Goal: Task Accomplishment & Management: Complete application form

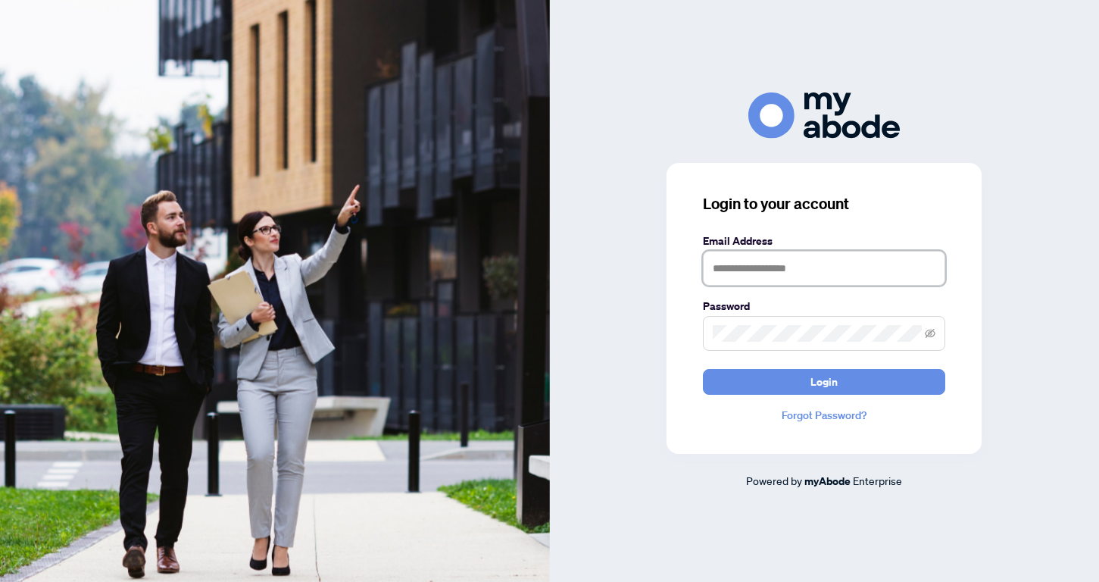
click at [761, 268] on input "text" at bounding box center [824, 268] width 242 height 35
type input "**********"
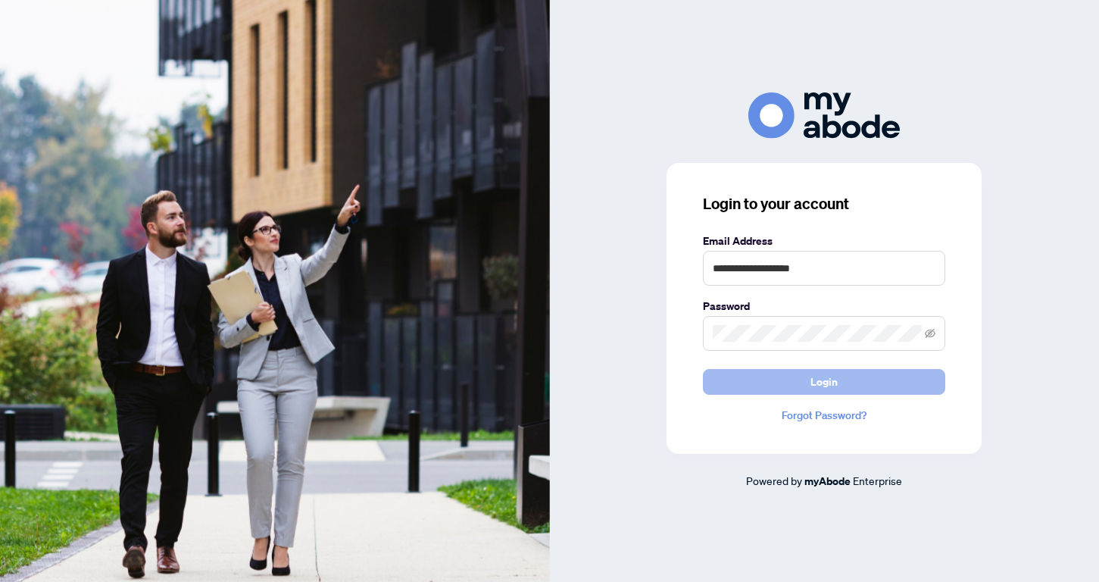
click at [795, 378] on button "Login" at bounding box center [824, 382] width 242 height 26
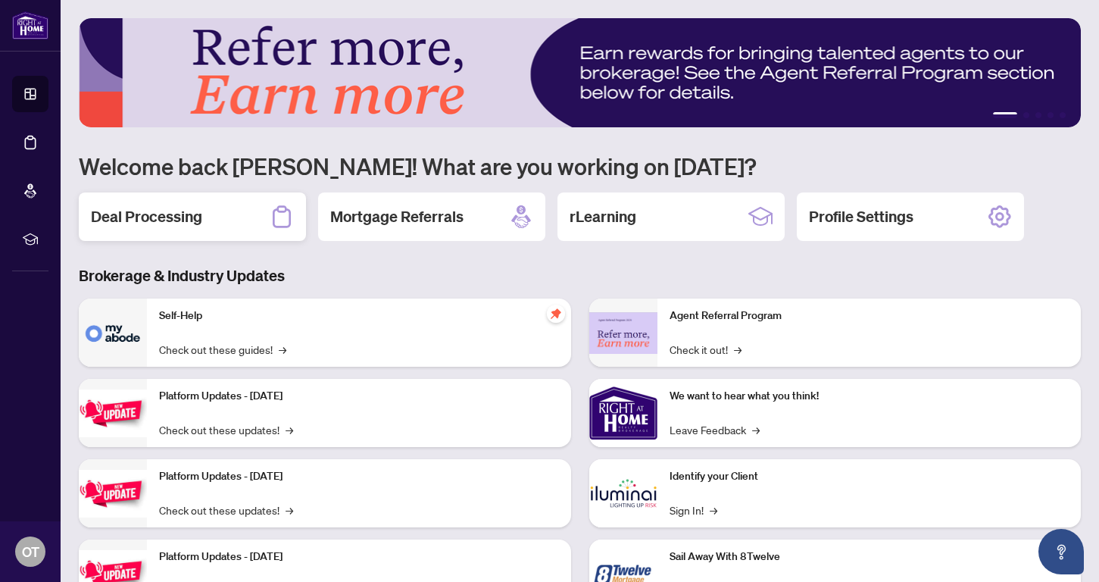
click at [148, 220] on h2 "Deal Processing" at bounding box center [146, 216] width 111 height 21
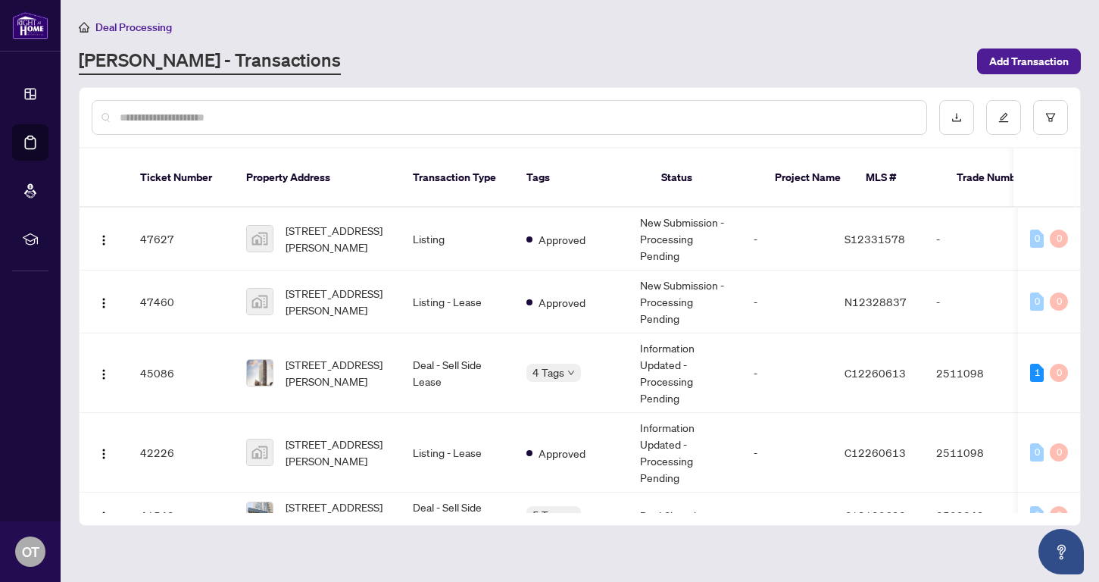
click at [165, 120] on input "text" at bounding box center [517, 117] width 795 height 17
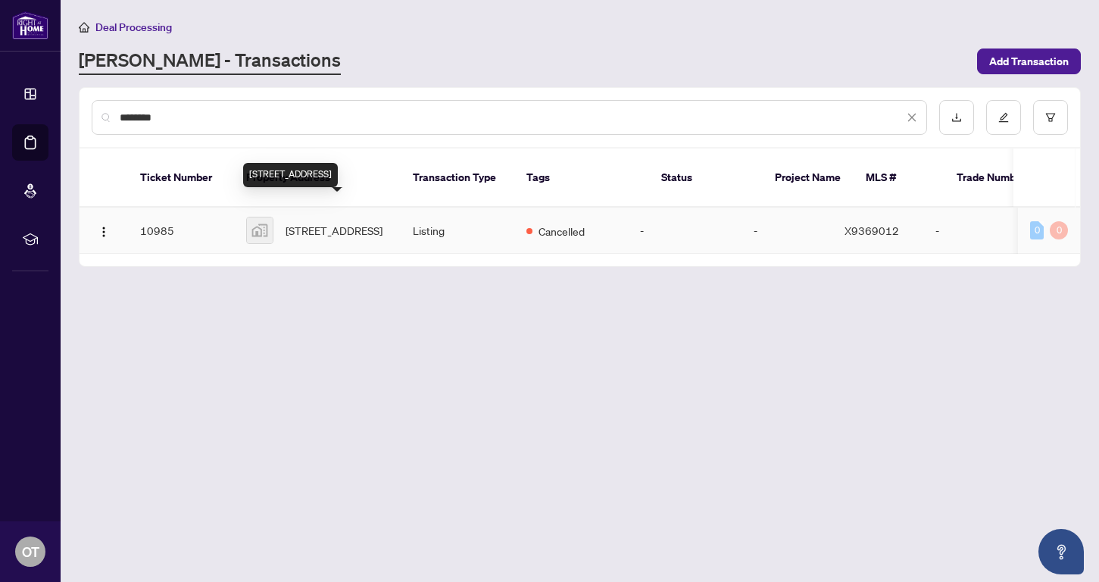
type input "********"
click at [322, 222] on span "15 Spartan Court, Quinte West, ON, Canada" at bounding box center [334, 230] width 97 height 17
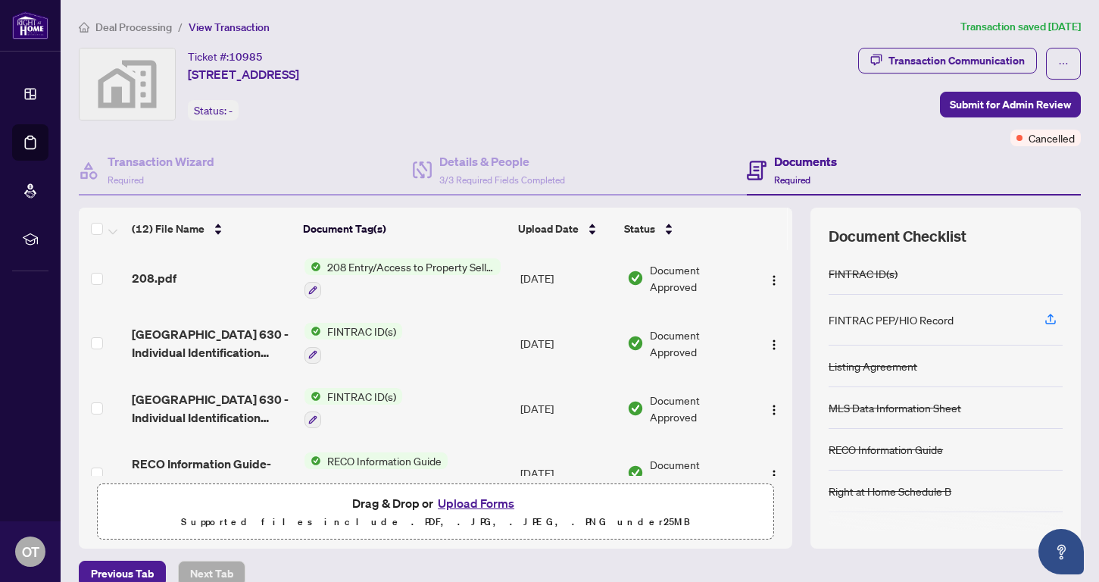
scroll to position [330, 0]
click at [771, 342] on img "button" at bounding box center [774, 344] width 12 height 12
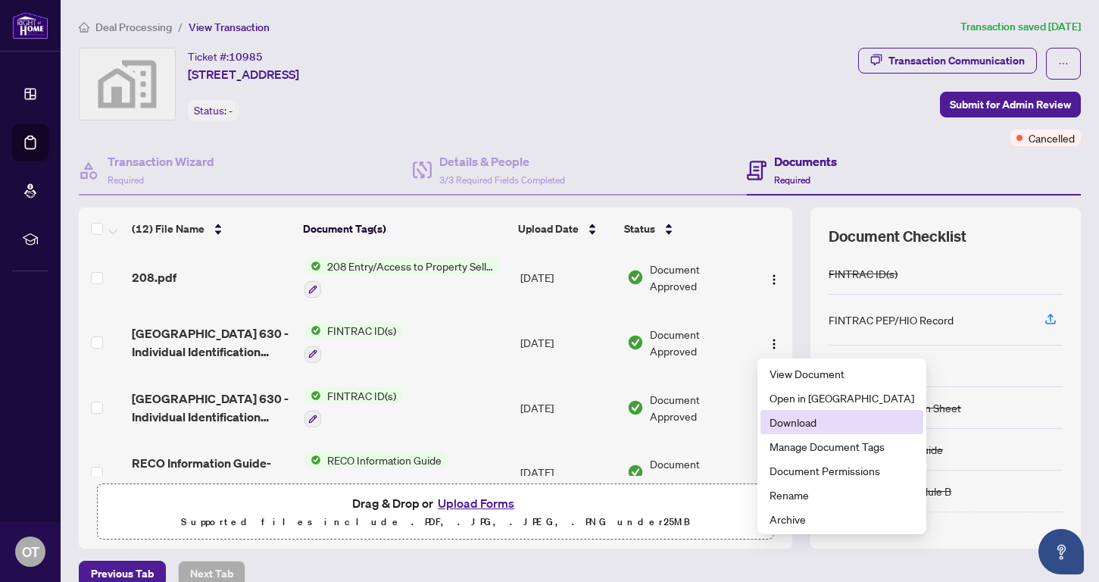
click at [790, 423] on span "Download" at bounding box center [842, 422] width 145 height 17
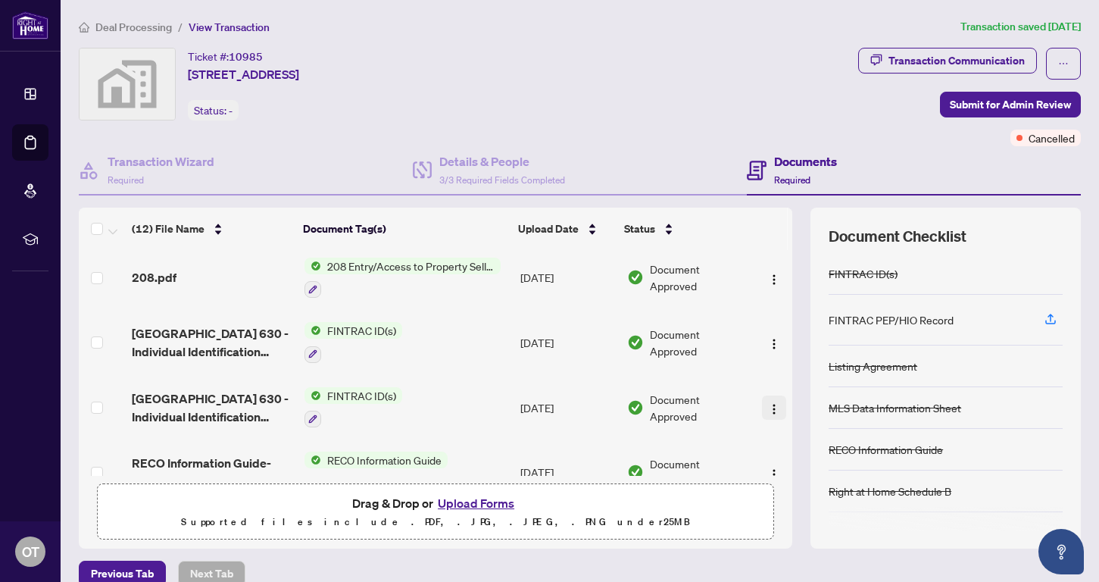
click at [770, 414] on img "button" at bounding box center [774, 409] width 12 height 12
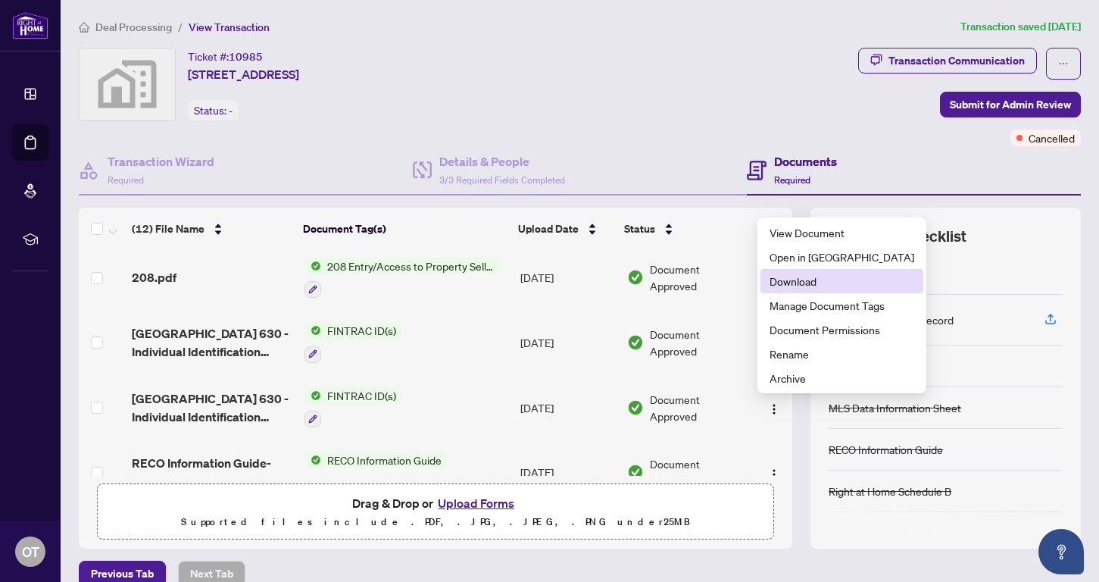
click at [794, 286] on span "Download" at bounding box center [842, 281] width 145 height 17
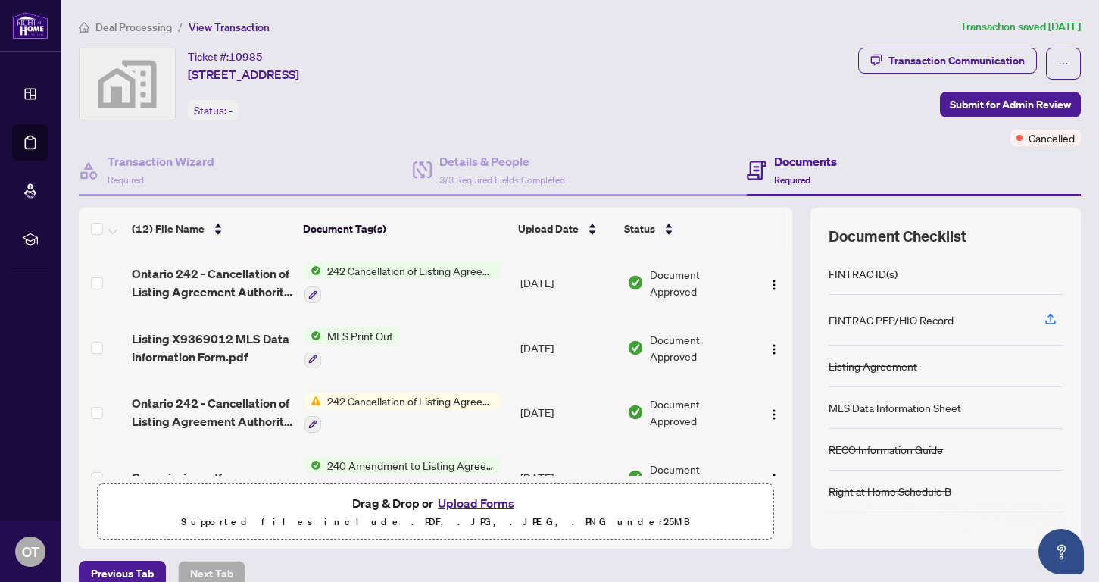
scroll to position [0, 0]
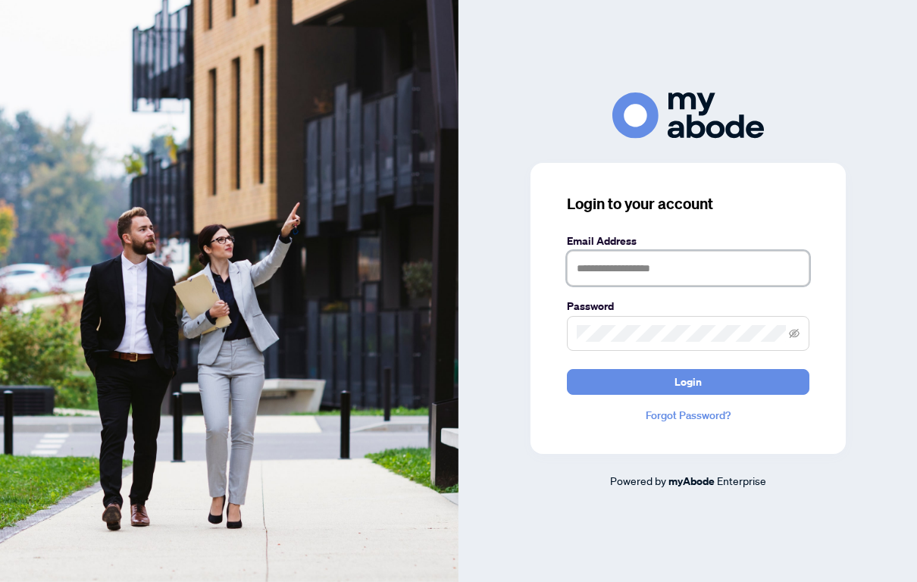
type input "**********"
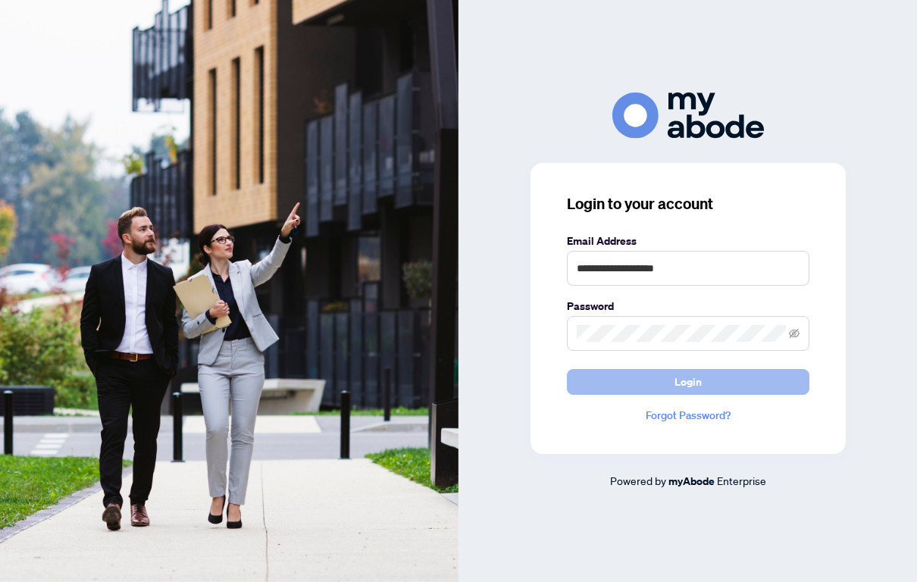
click at [662, 387] on button "Login" at bounding box center [688, 382] width 242 height 26
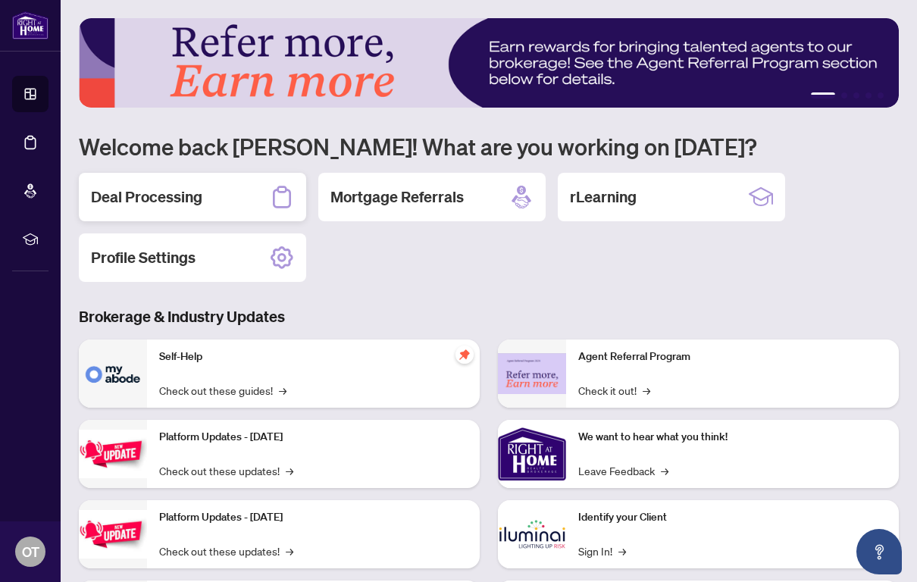
click at [168, 195] on h2 "Deal Processing" at bounding box center [146, 196] width 111 height 21
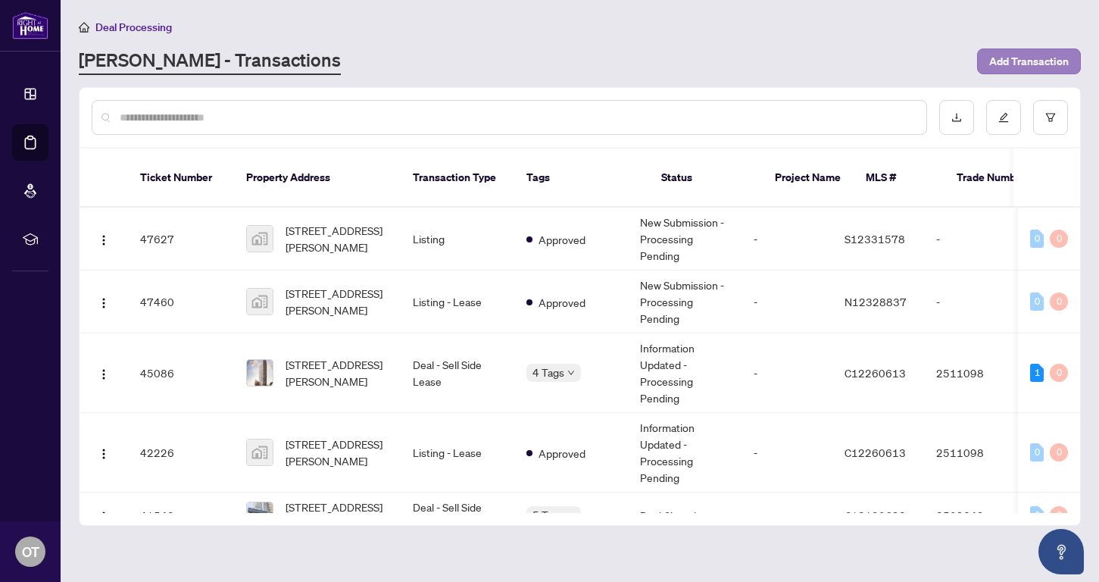
click at [916, 55] on span "Add Transaction" at bounding box center [1029, 61] width 80 height 24
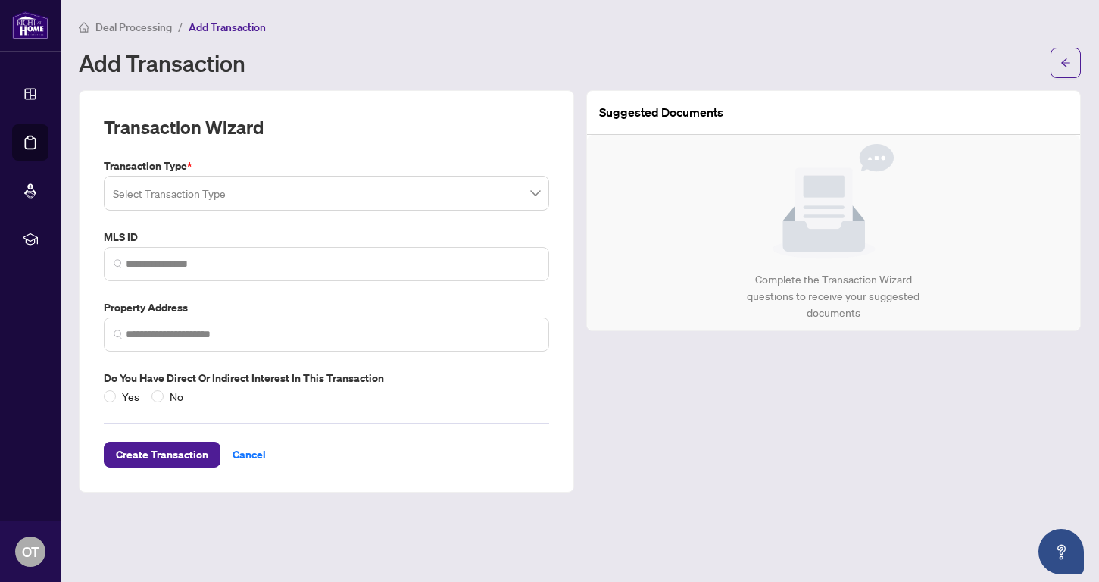
click at [536, 192] on span at bounding box center [326, 193] width 427 height 29
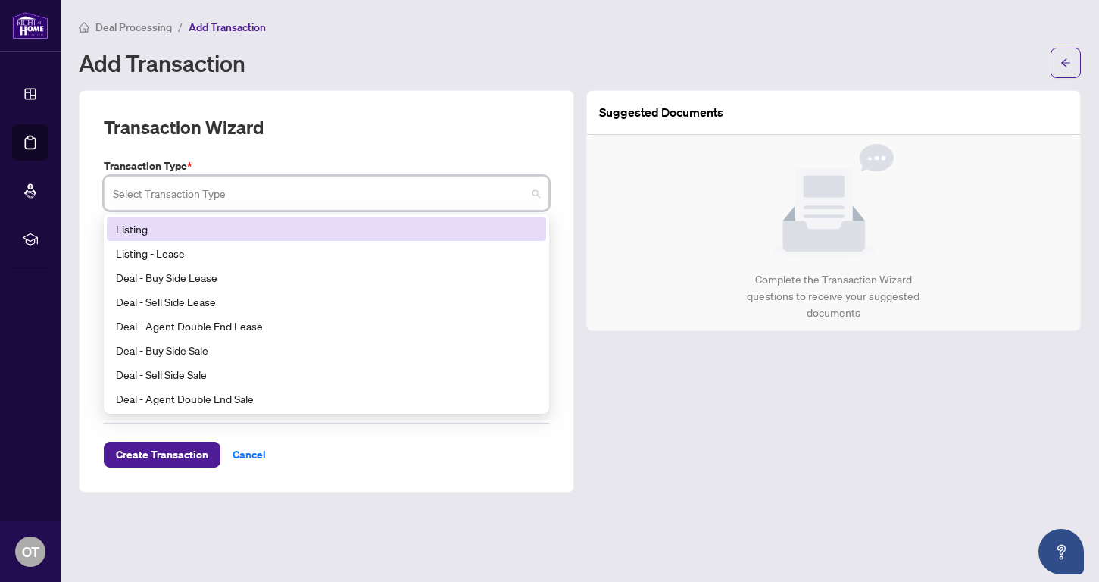
click at [139, 226] on div "Listing" at bounding box center [326, 228] width 421 height 17
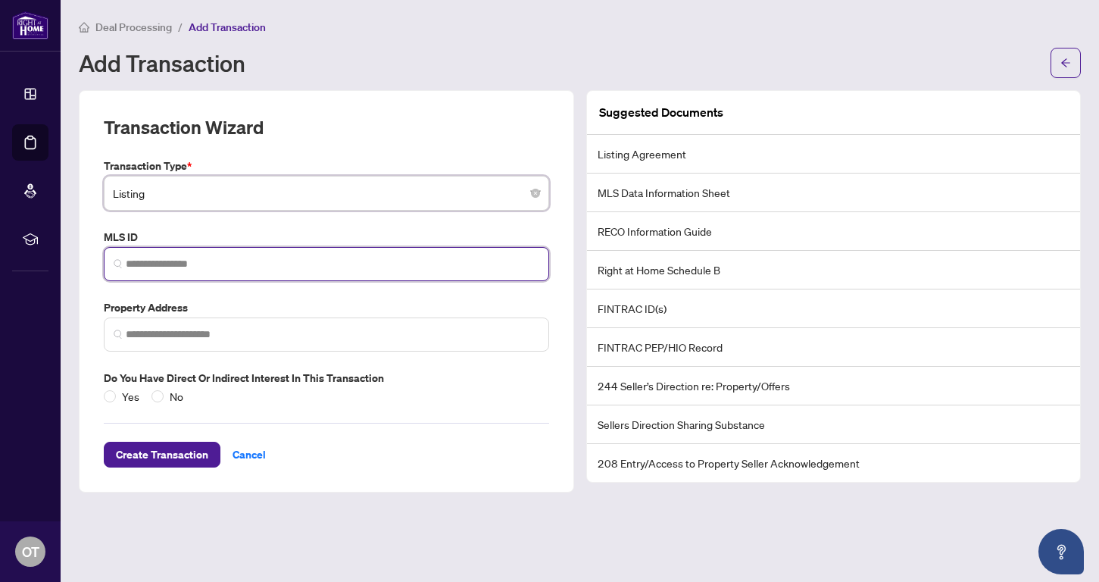
click at [155, 258] on input "search" at bounding box center [333, 264] width 414 height 16
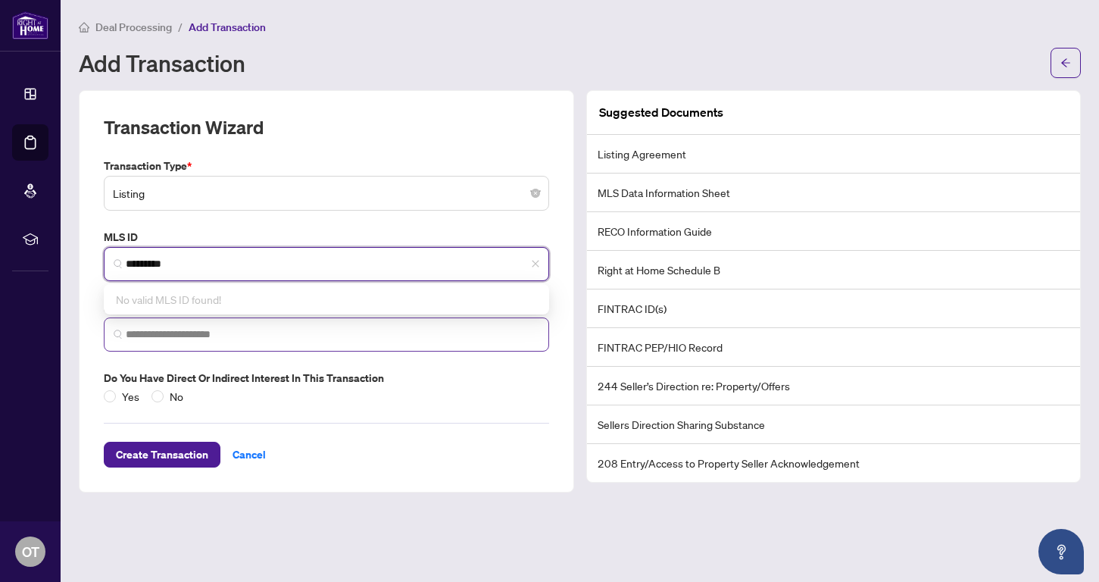
type input "*********"
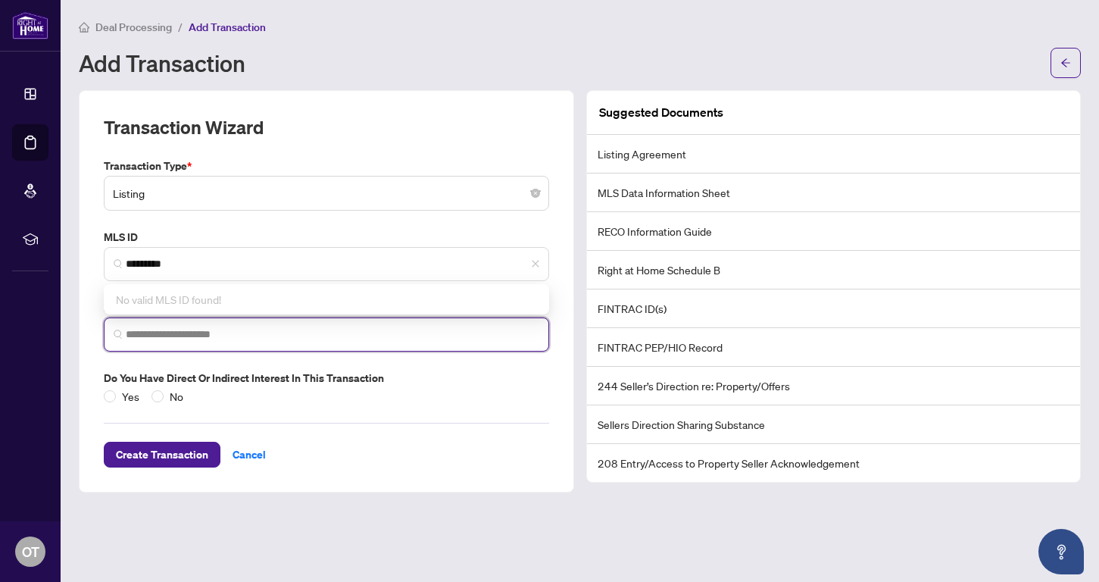
click at [152, 336] on input "search" at bounding box center [333, 335] width 414 height 16
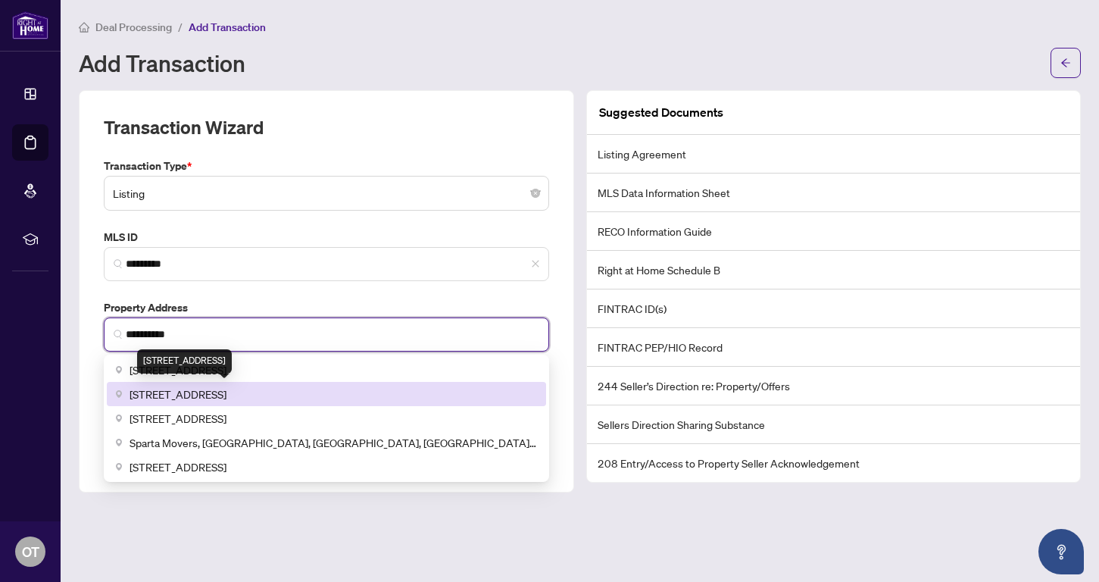
click at [185, 390] on span "15 Spartan Ct, Quinte West, ON, Canada" at bounding box center [178, 394] width 97 height 17
type input "**********"
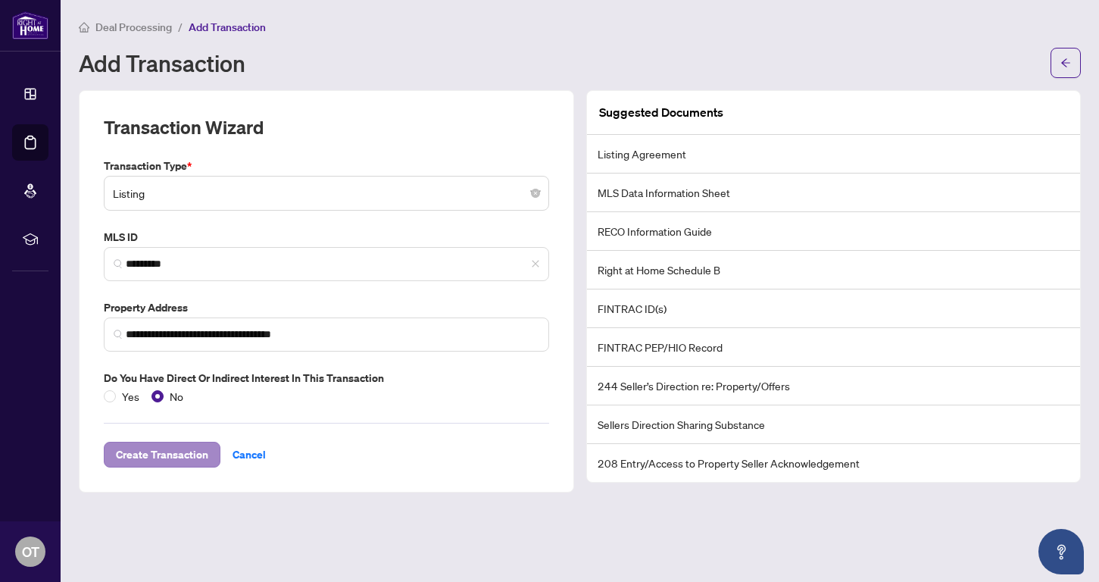
click at [183, 461] on span "Create Transaction" at bounding box center [162, 454] width 92 height 24
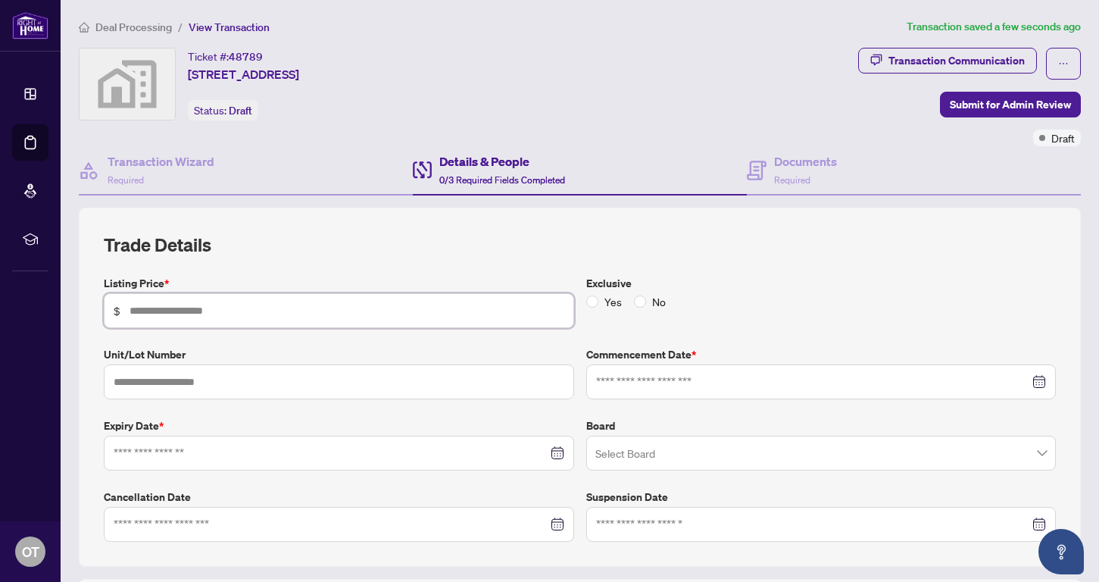
click at [201, 312] on input "text" at bounding box center [347, 310] width 435 height 17
type input "*******"
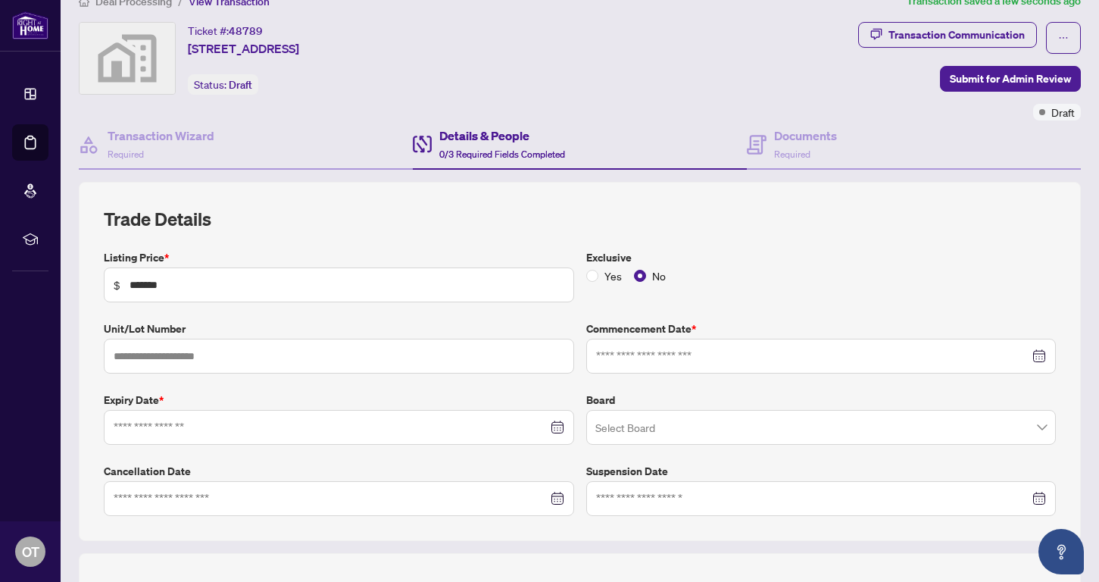
scroll to position [36, 0]
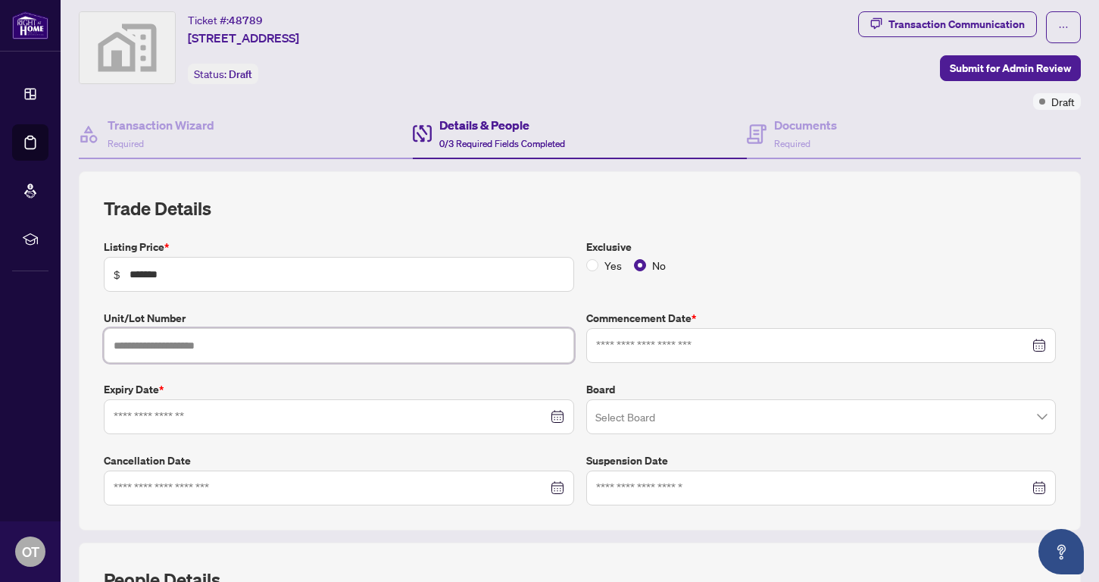
click at [195, 336] on input "text" at bounding box center [339, 345] width 470 height 35
click at [916, 345] on div at bounding box center [821, 345] width 451 height 17
type input "**"
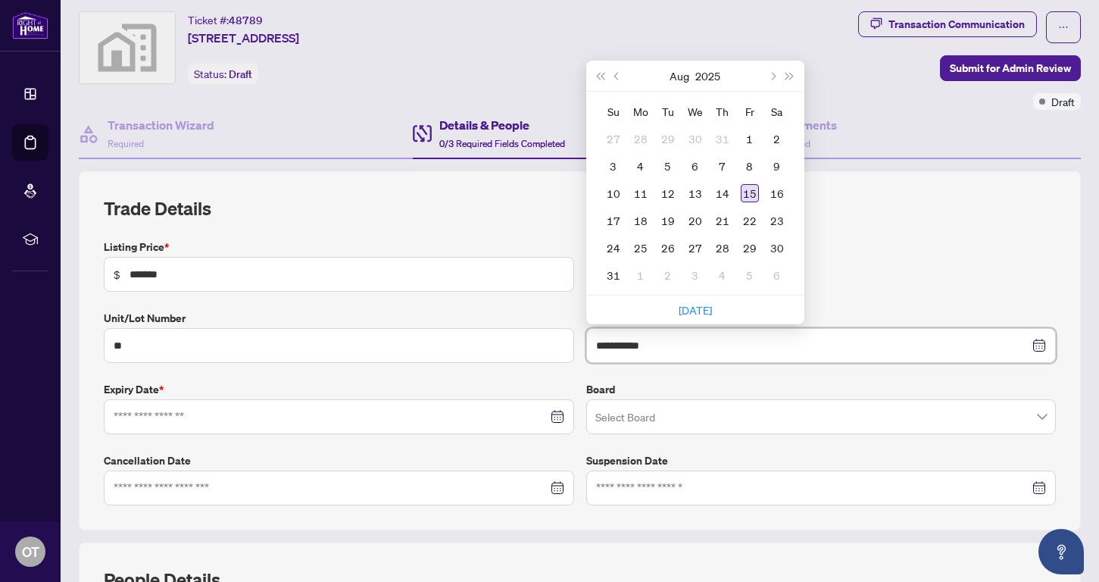
type input "**********"
click at [750, 190] on div "15" at bounding box center [750, 193] width 18 height 18
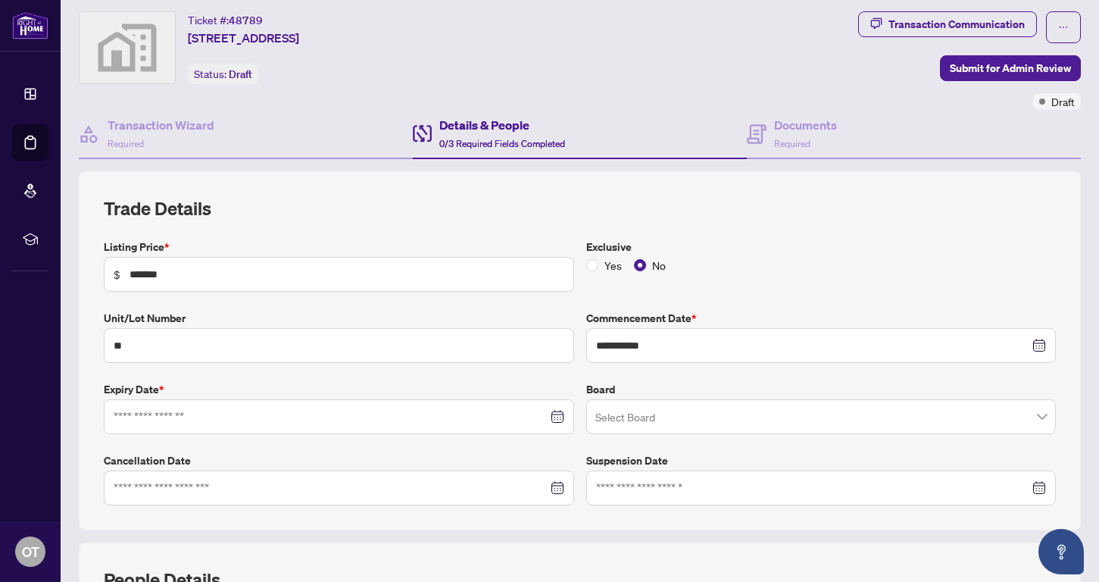
click at [559, 417] on div at bounding box center [339, 416] width 451 height 17
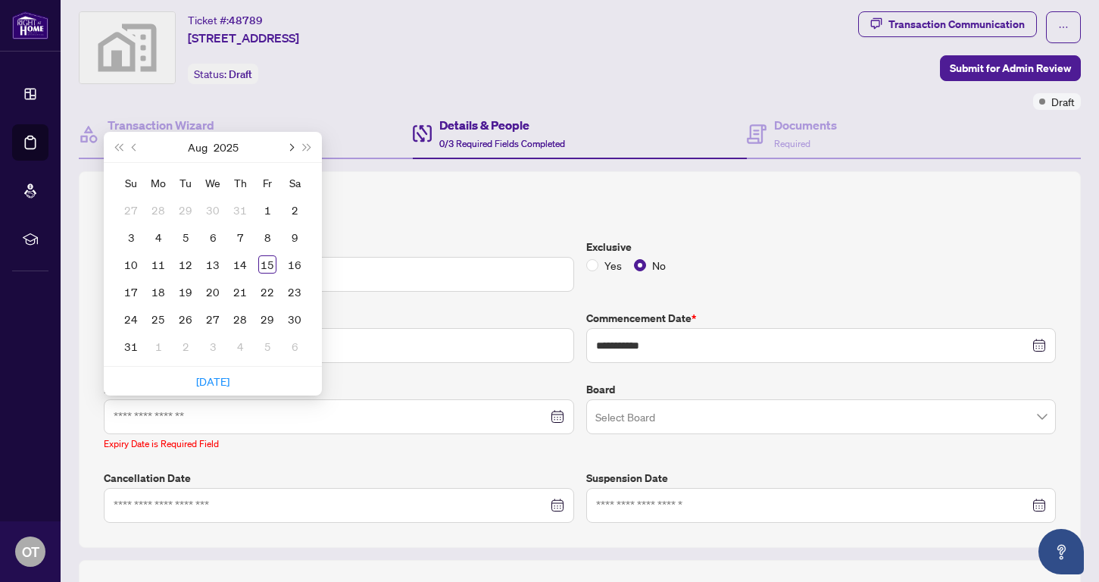
click at [295, 142] on button "Next month (PageDown)" at bounding box center [290, 147] width 17 height 30
type input "**********"
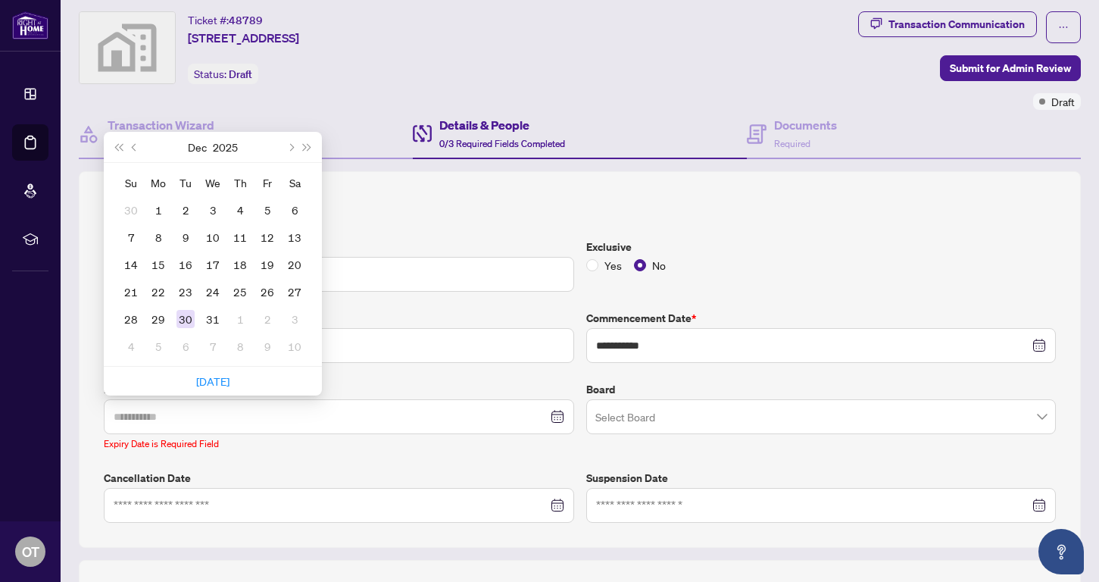
click at [187, 316] on div "30" at bounding box center [186, 319] width 18 height 18
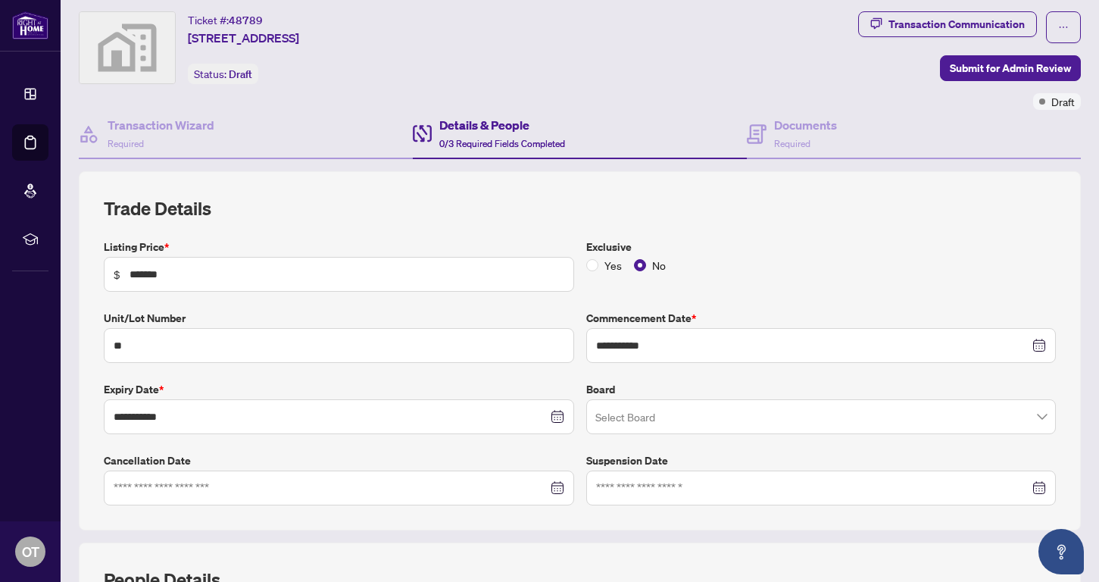
click at [916, 415] on span at bounding box center [821, 416] width 452 height 29
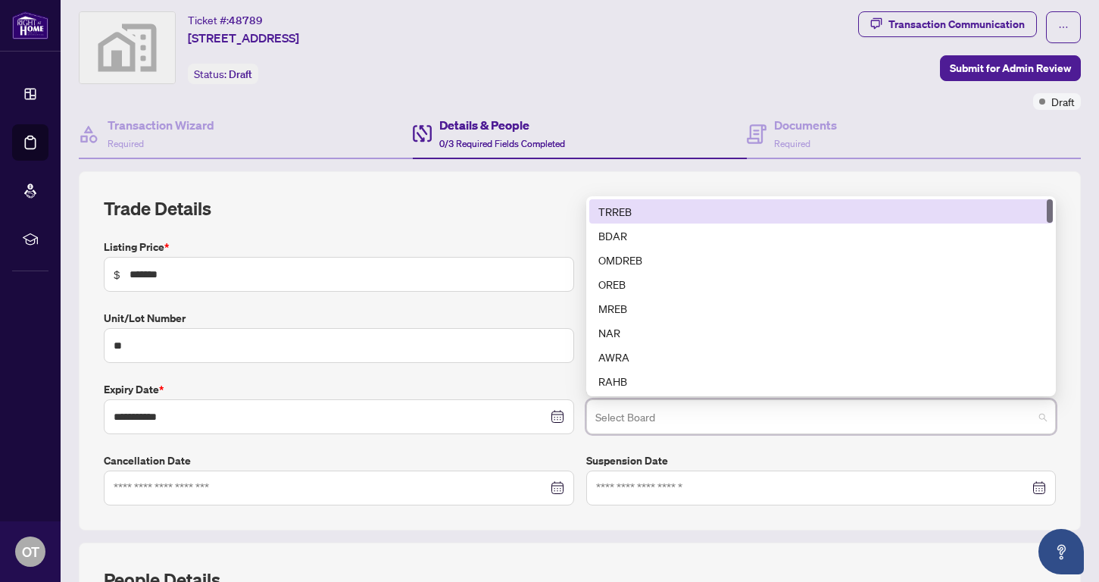
click at [624, 203] on div "TRREB" at bounding box center [821, 211] width 446 height 17
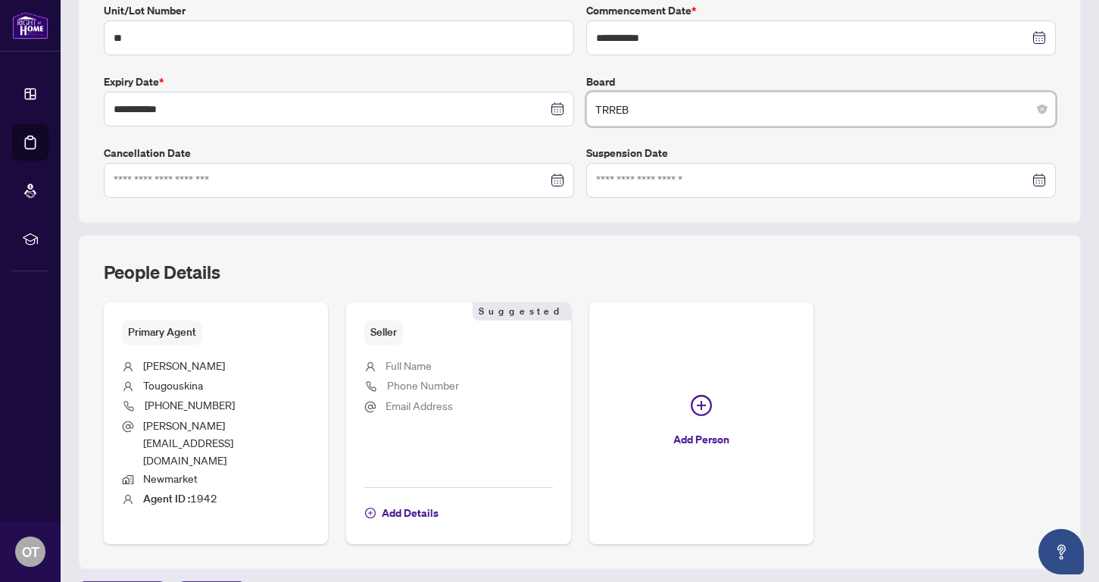
scroll to position [400, 0]
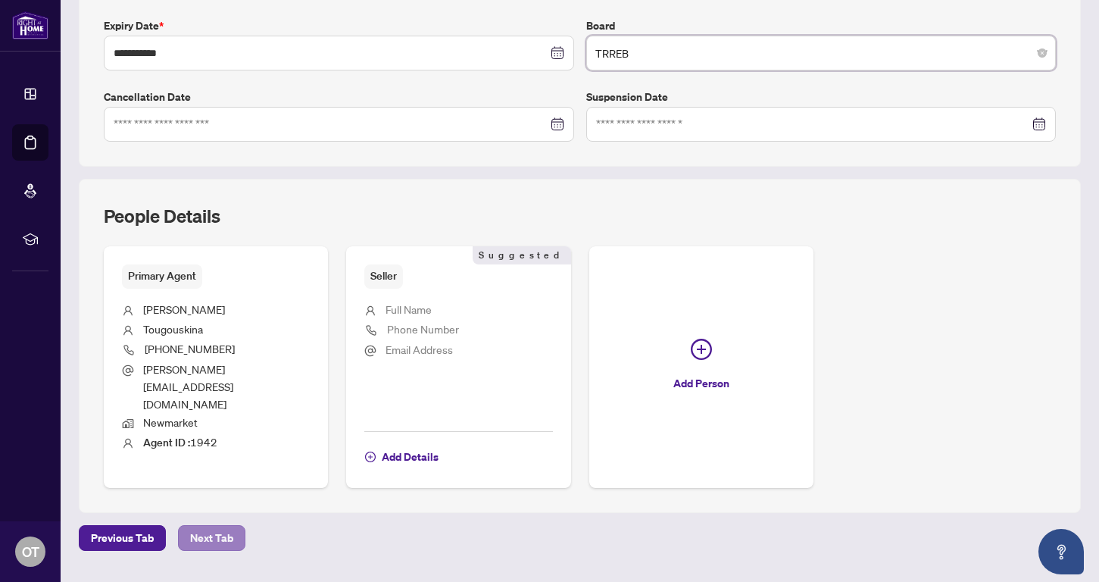
click at [214, 526] on span "Next Tab" at bounding box center [211, 538] width 43 height 24
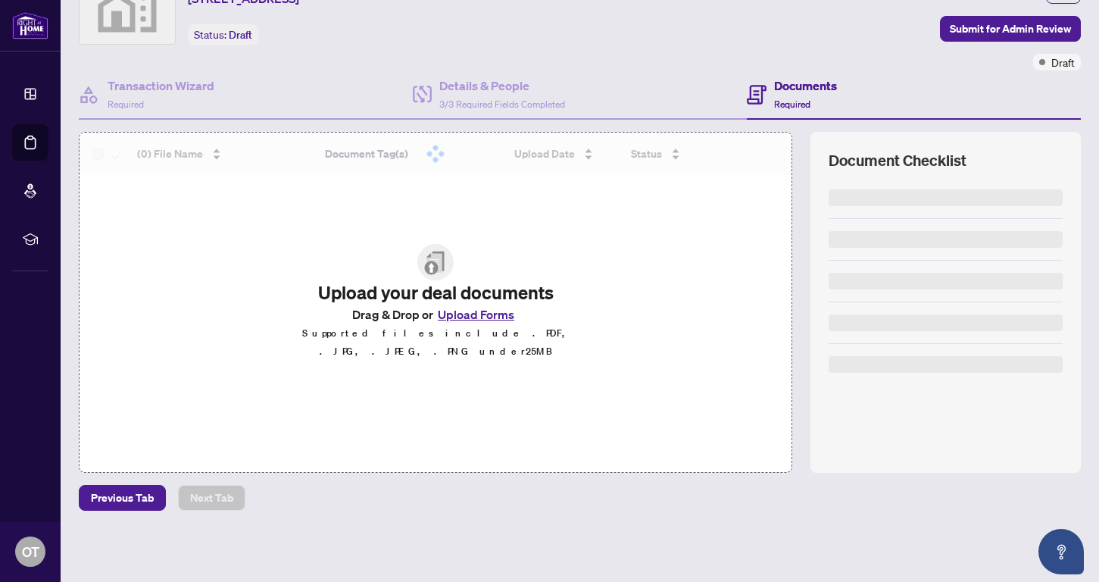
scroll to position [75, 0]
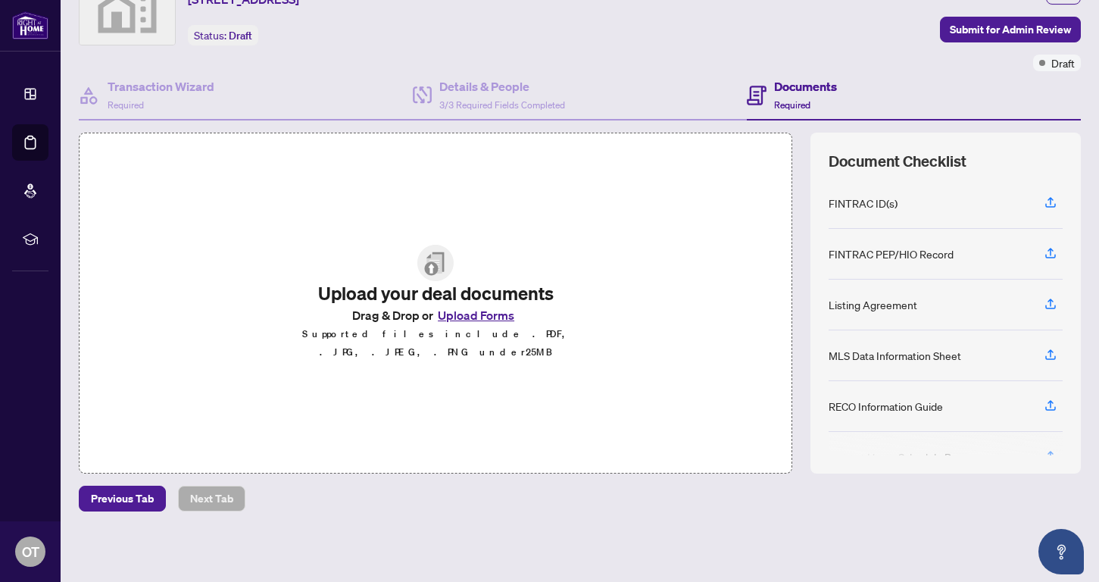
click at [491, 325] on button "Upload Forms" at bounding box center [476, 315] width 86 height 20
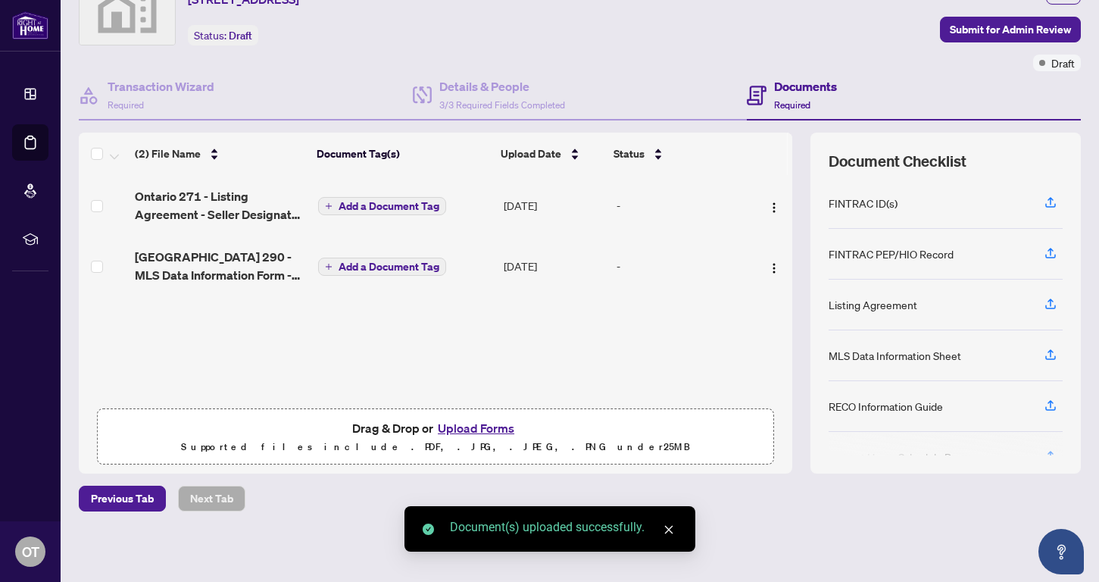
click at [478, 428] on button "Upload Forms" at bounding box center [476, 428] width 86 height 20
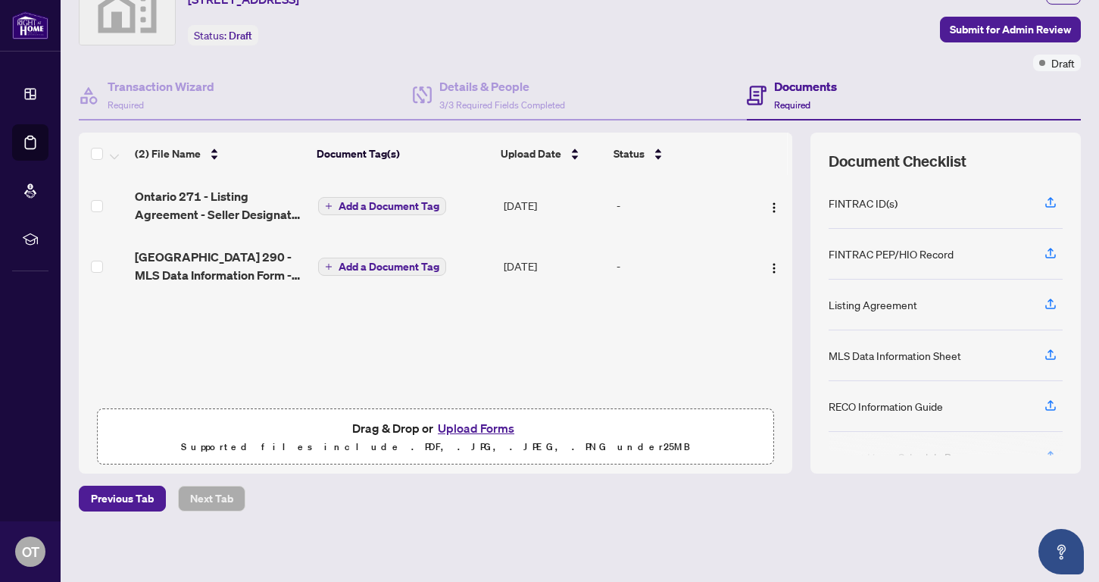
click at [503, 430] on button "Upload Forms" at bounding box center [476, 428] width 86 height 20
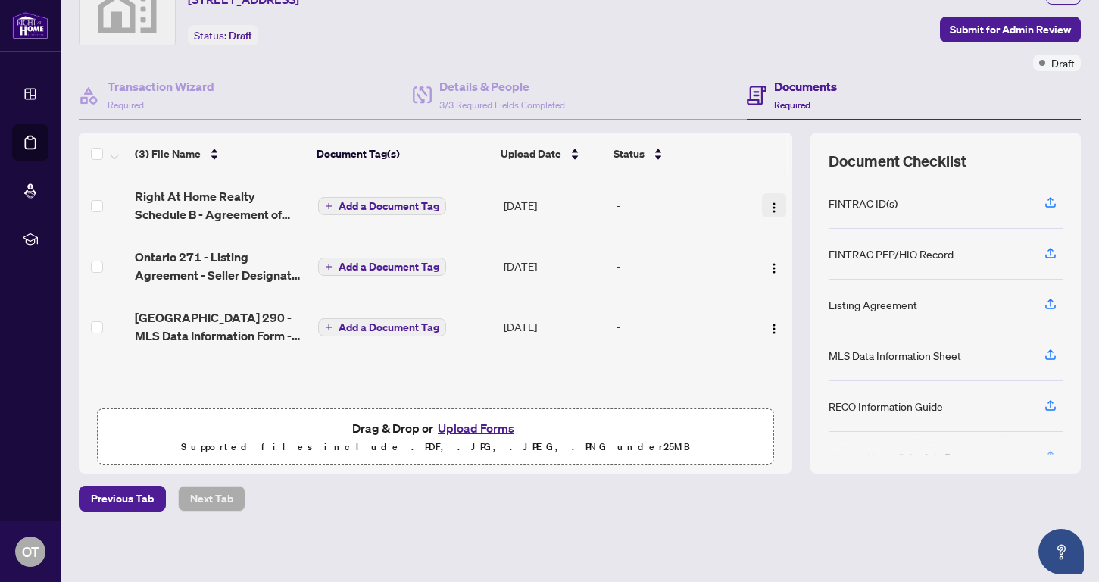
click at [768, 211] on img "button" at bounding box center [774, 208] width 12 height 12
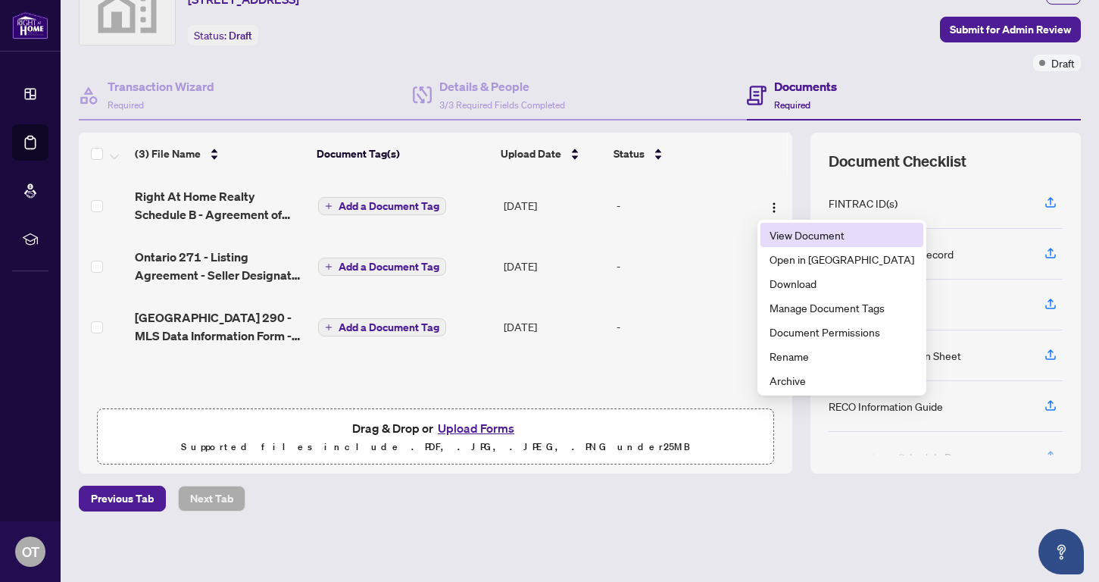
click at [789, 235] on span "View Document" at bounding box center [842, 235] width 145 height 17
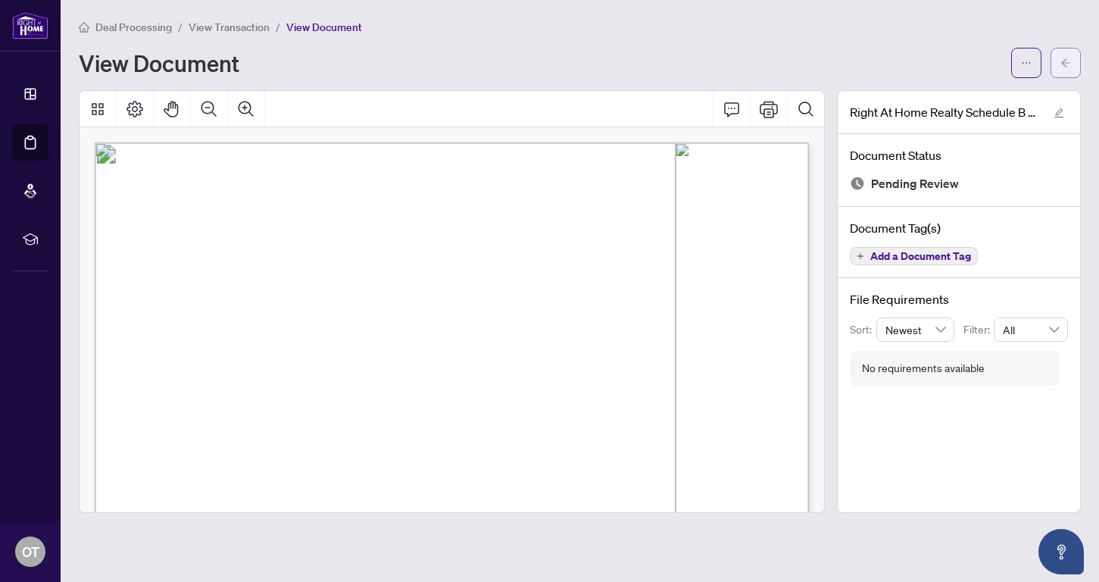
click at [916, 61] on icon "arrow-left" at bounding box center [1066, 63] width 11 height 11
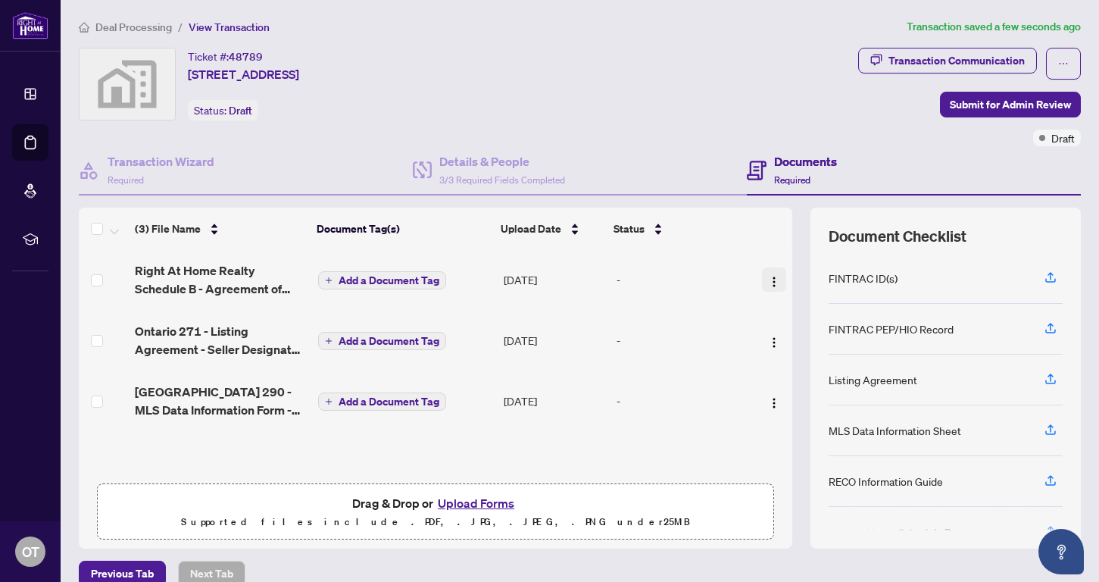
scroll to position [1, 0]
click at [768, 280] on img "button" at bounding box center [774, 282] width 12 height 12
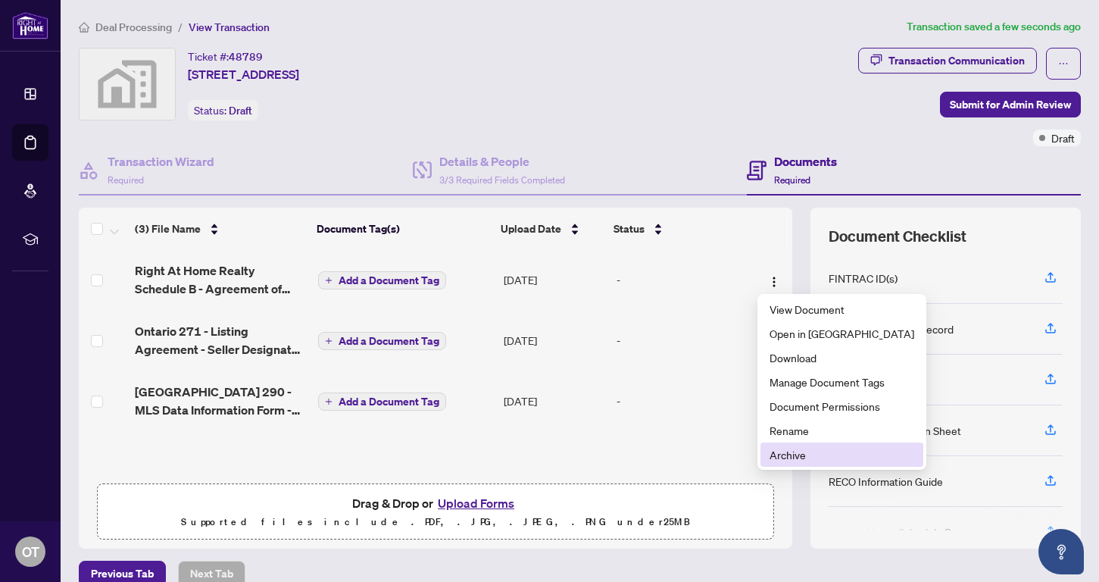
click at [792, 454] on span "Archive" at bounding box center [842, 454] width 145 height 17
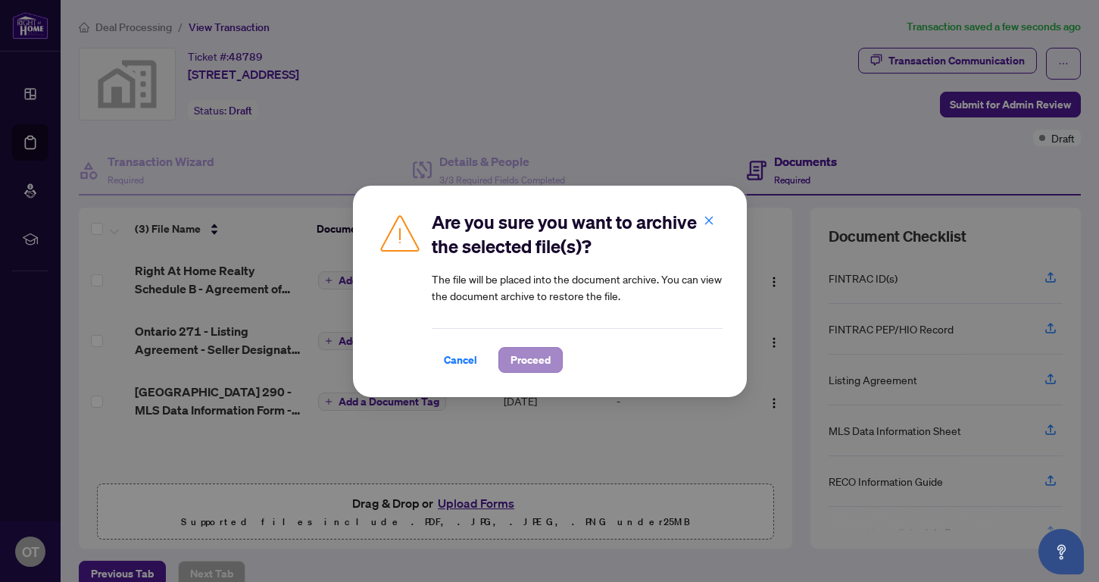
click at [544, 366] on span "Proceed" at bounding box center [531, 360] width 40 height 24
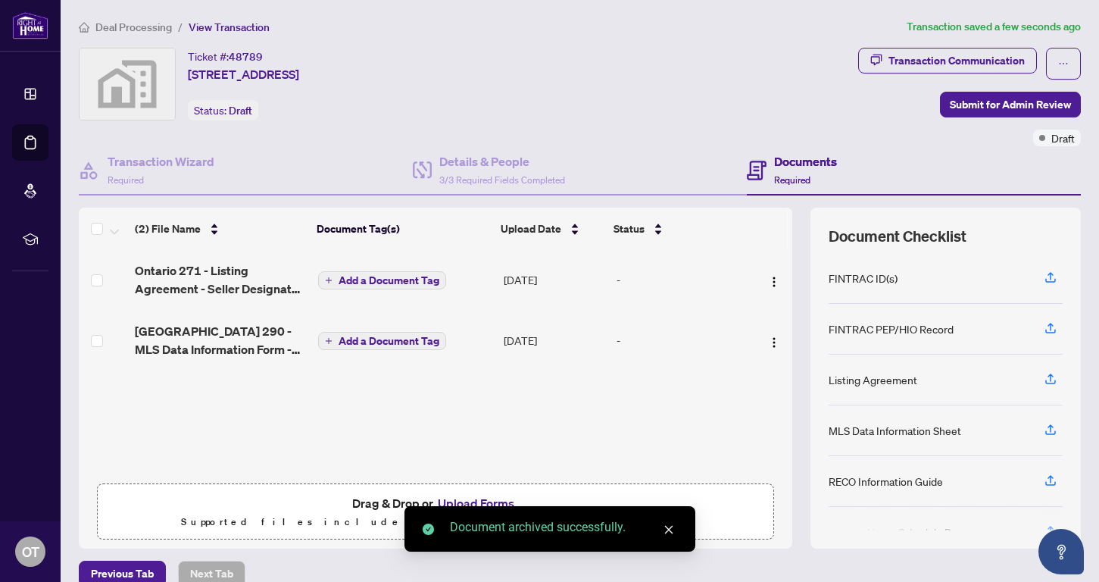
click at [471, 501] on button "Upload Forms" at bounding box center [476, 503] width 86 height 20
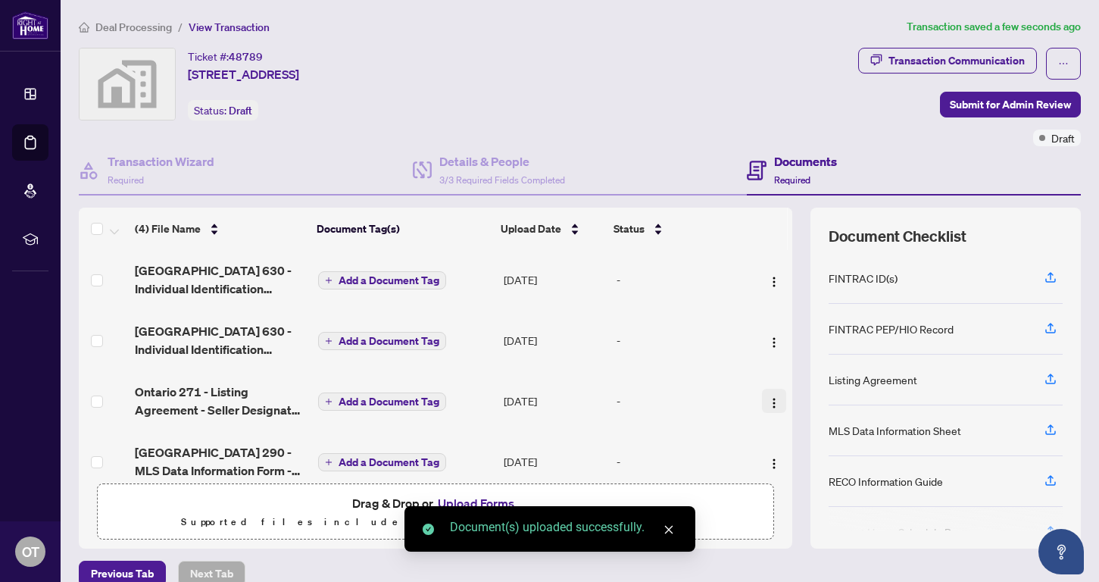
click at [770, 399] on img "button" at bounding box center [774, 403] width 12 height 12
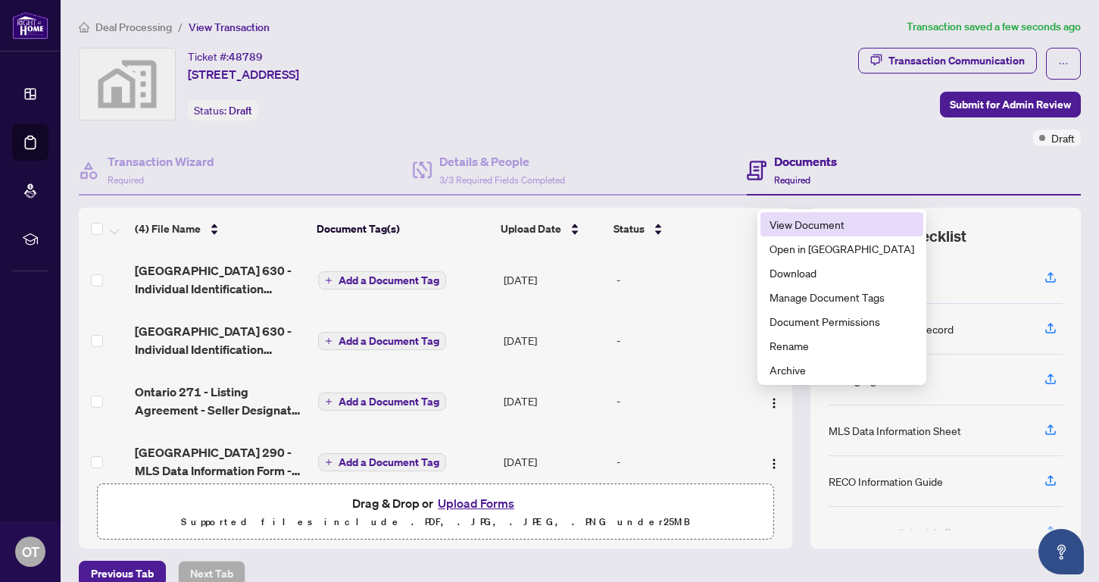
click at [795, 230] on span "View Document" at bounding box center [842, 224] width 145 height 17
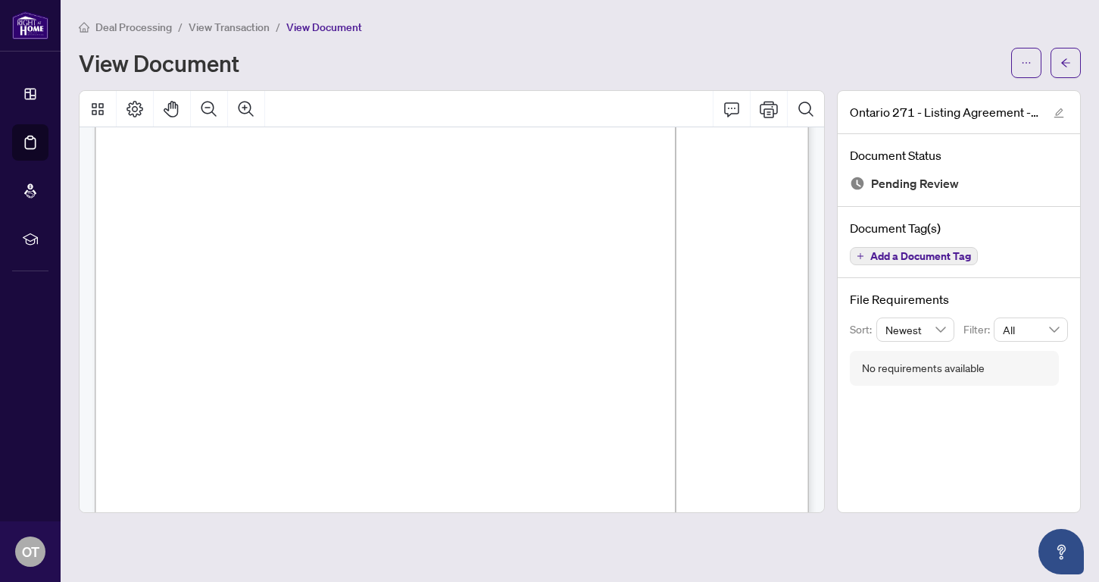
scroll to position [165, 0]
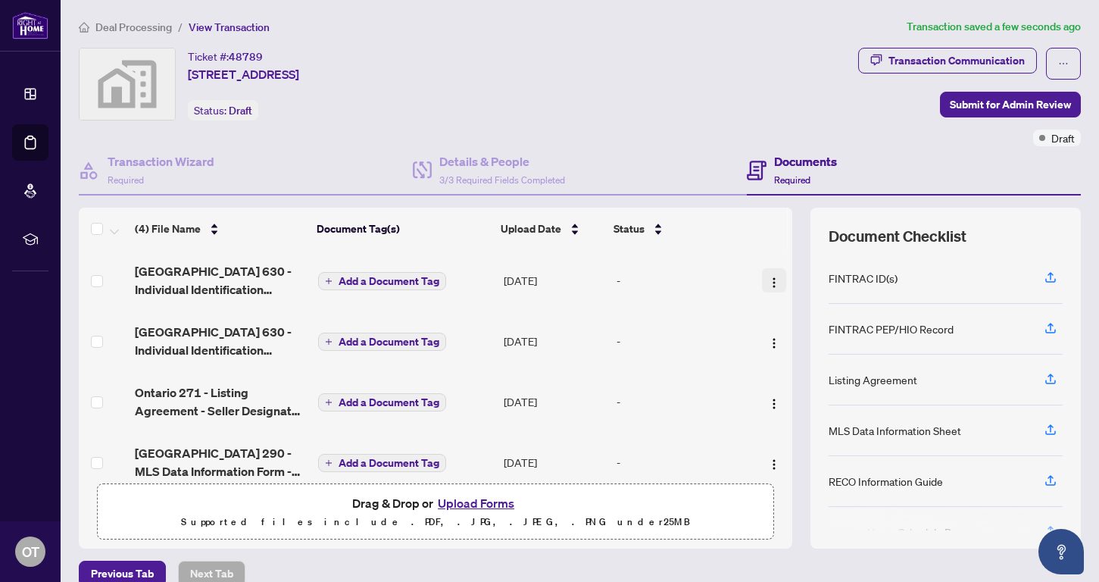
click at [768, 280] on img "button" at bounding box center [774, 283] width 12 height 12
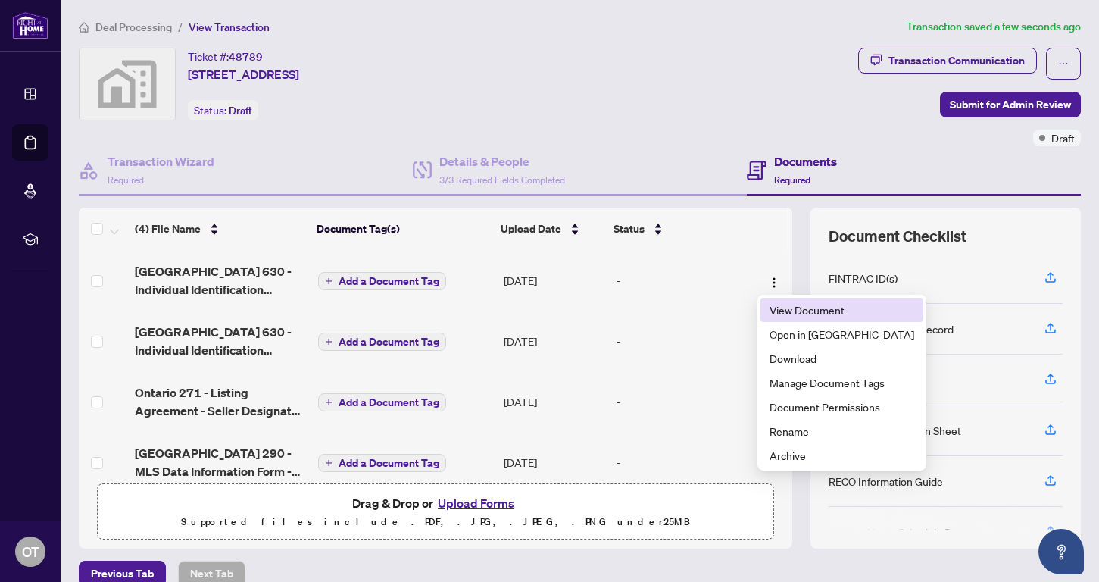
click at [783, 312] on span "View Document" at bounding box center [842, 310] width 145 height 17
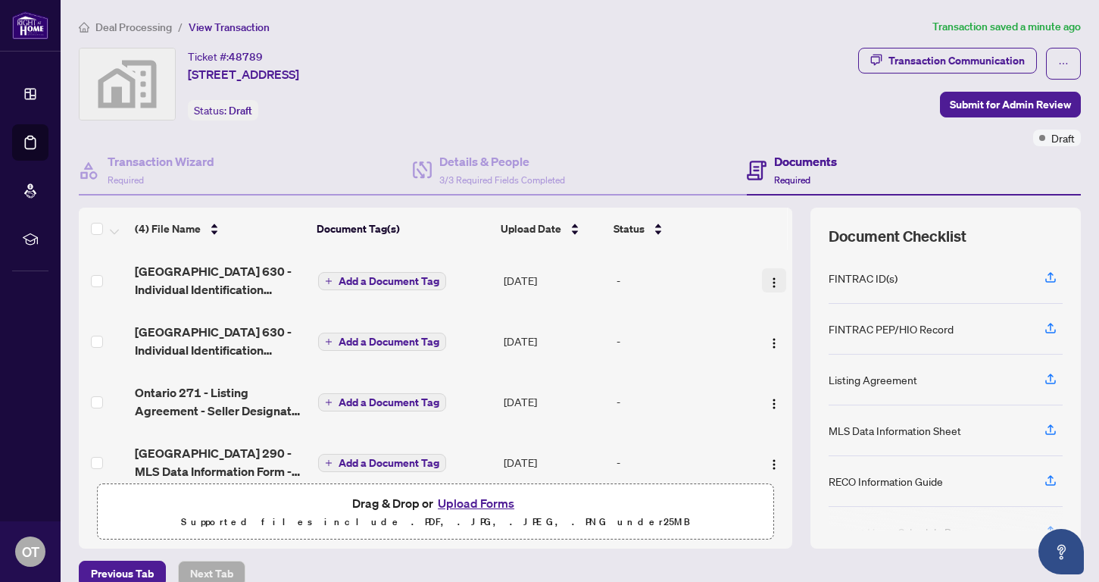
click at [770, 280] on img "button" at bounding box center [774, 283] width 12 height 12
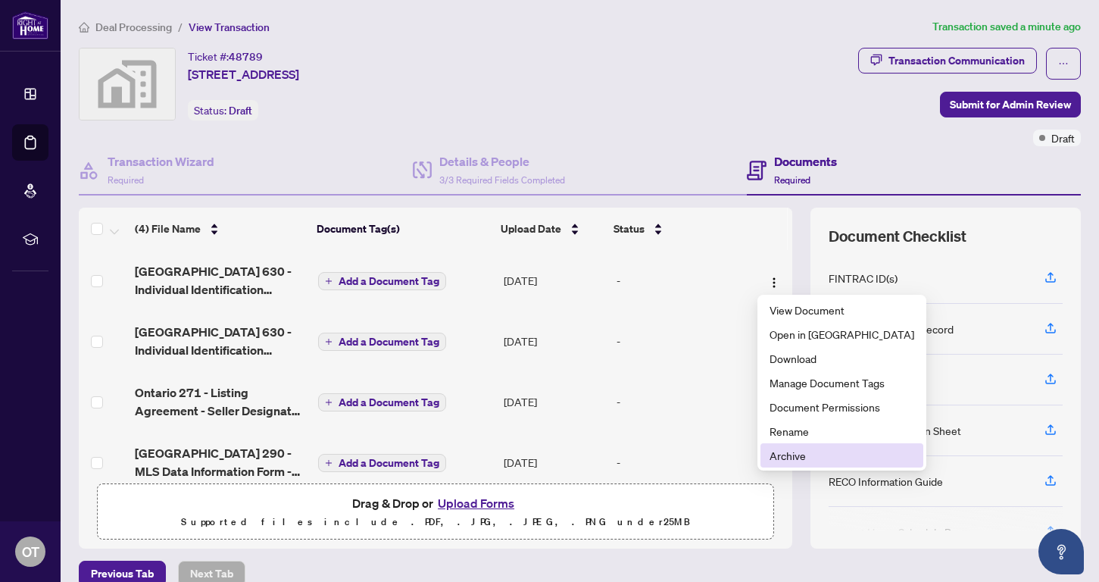
click at [790, 453] on span "Archive" at bounding box center [842, 455] width 145 height 17
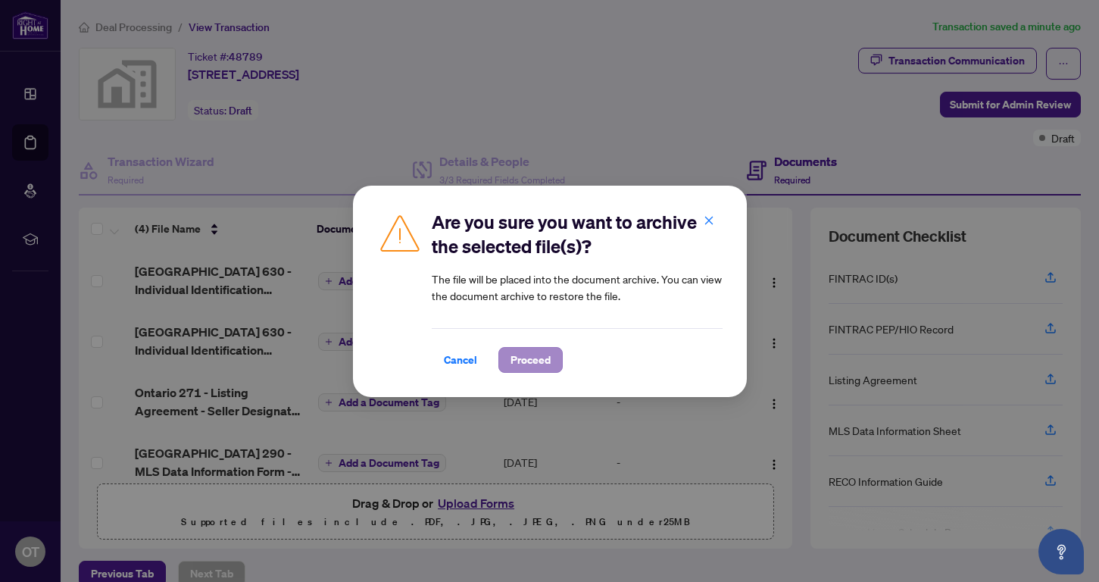
click at [525, 354] on span "Proceed" at bounding box center [531, 360] width 40 height 24
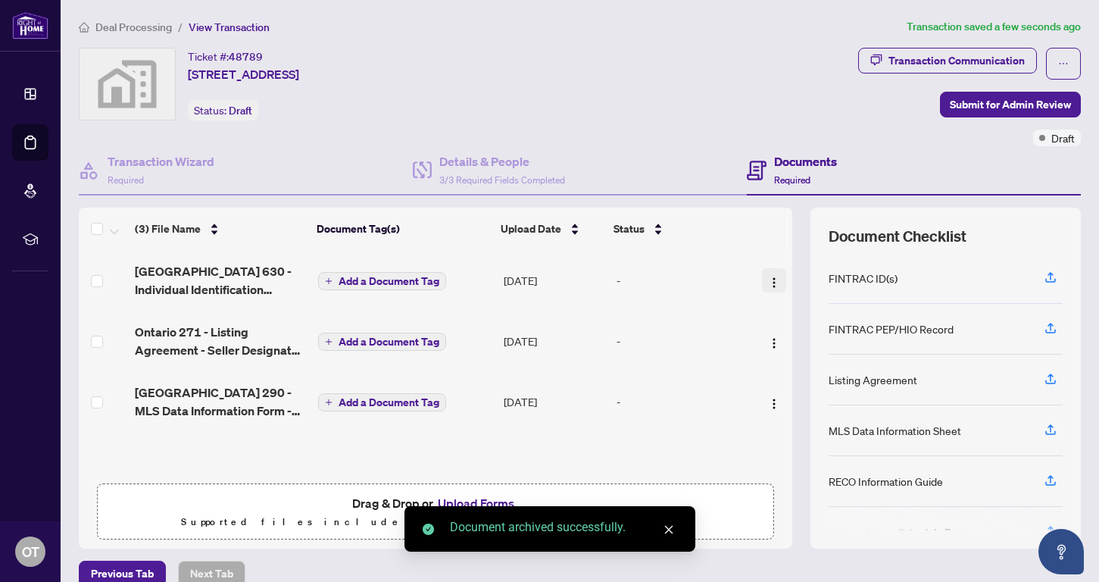
click at [768, 284] on img "button" at bounding box center [774, 283] width 12 height 12
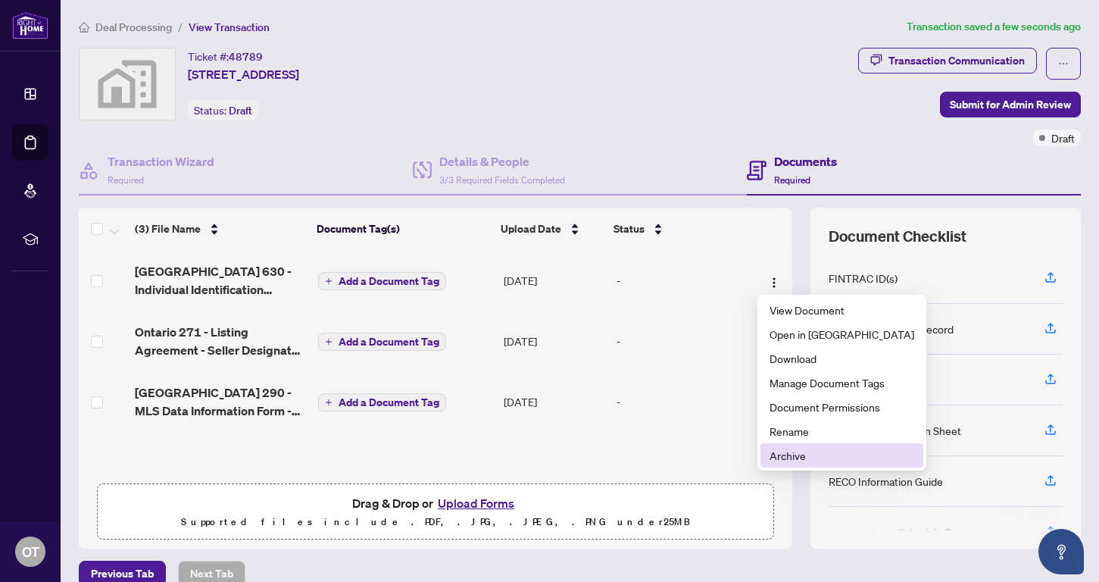
click at [793, 455] on span "Archive" at bounding box center [842, 455] width 145 height 17
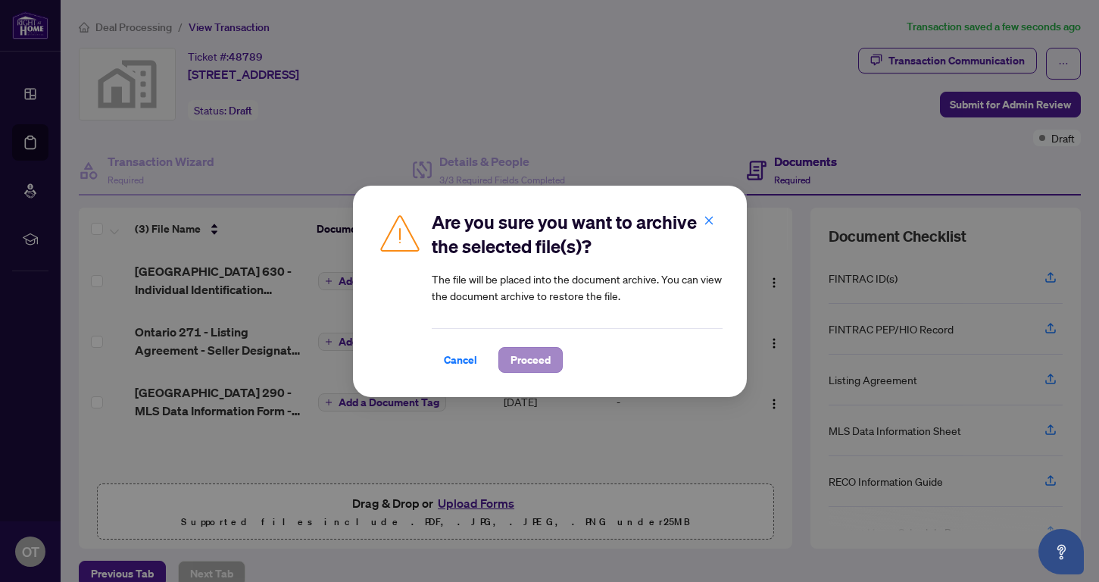
click at [522, 359] on span "Proceed" at bounding box center [531, 360] width 40 height 24
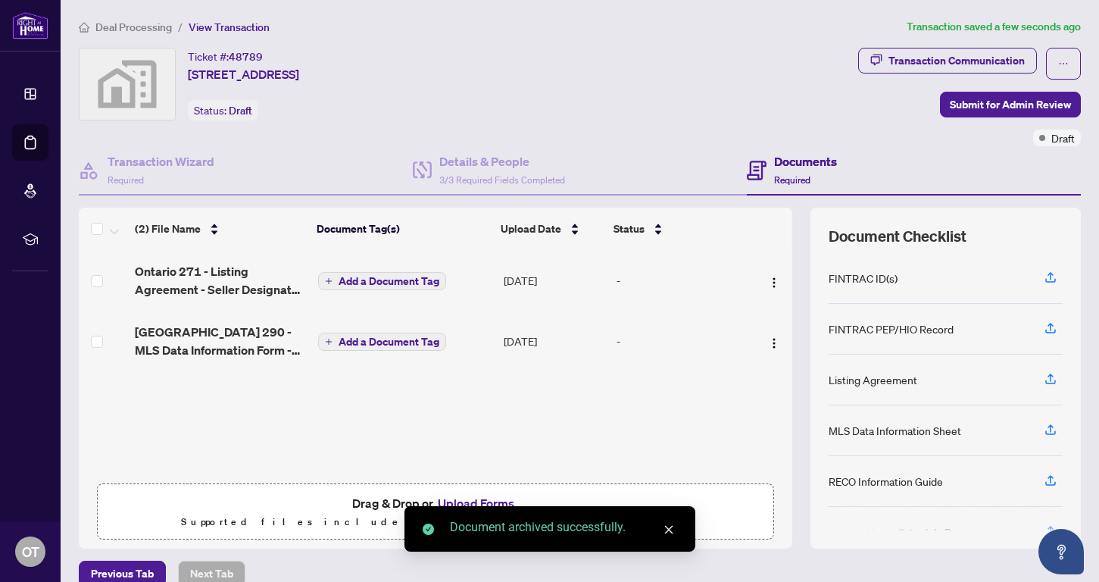
click at [668, 523] on link "Close" at bounding box center [669, 529] width 17 height 17
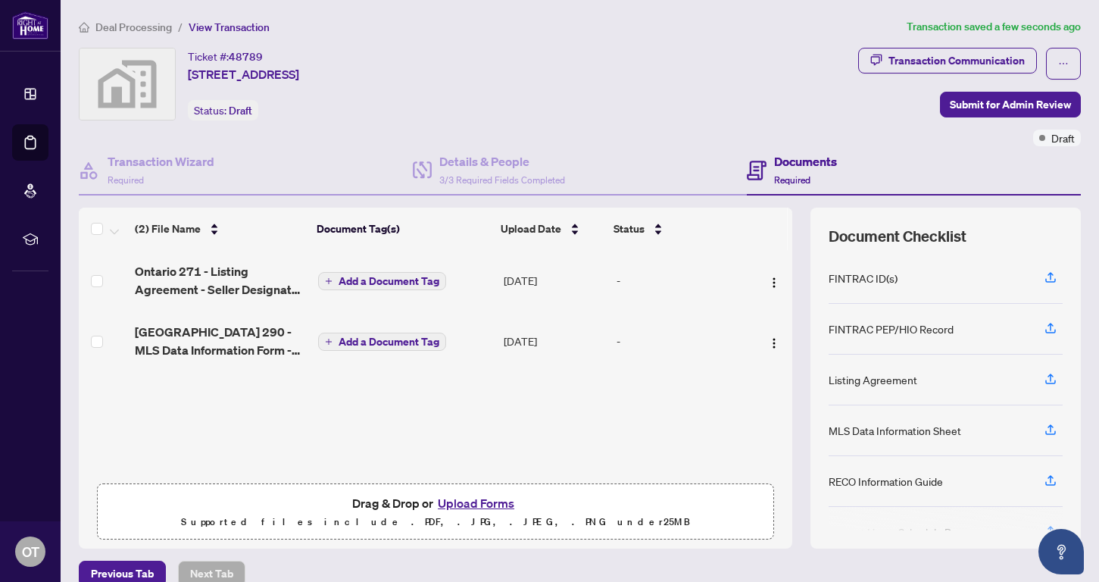
click at [495, 497] on button "Upload Forms" at bounding box center [476, 503] width 86 height 20
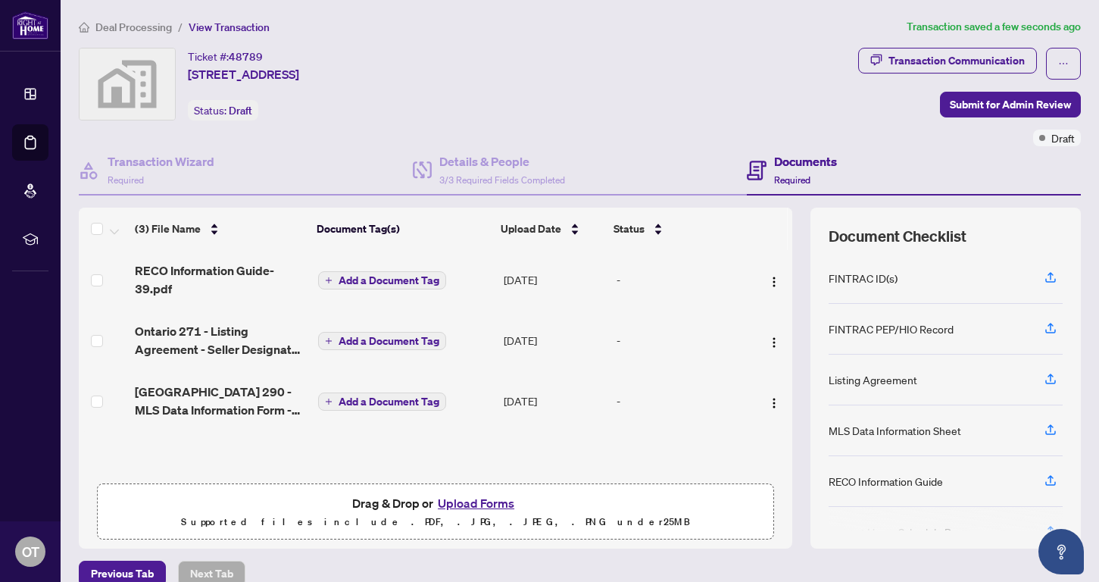
scroll to position [1, 0]
click at [477, 505] on button "Upload Forms" at bounding box center [476, 503] width 86 height 20
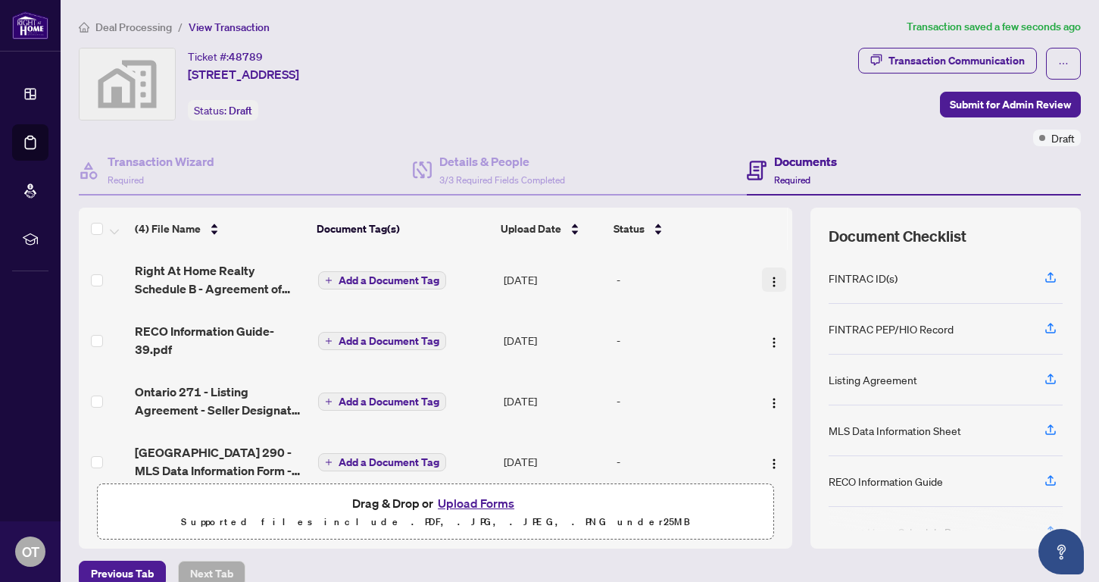
click at [770, 289] on button "button" at bounding box center [774, 279] width 24 height 24
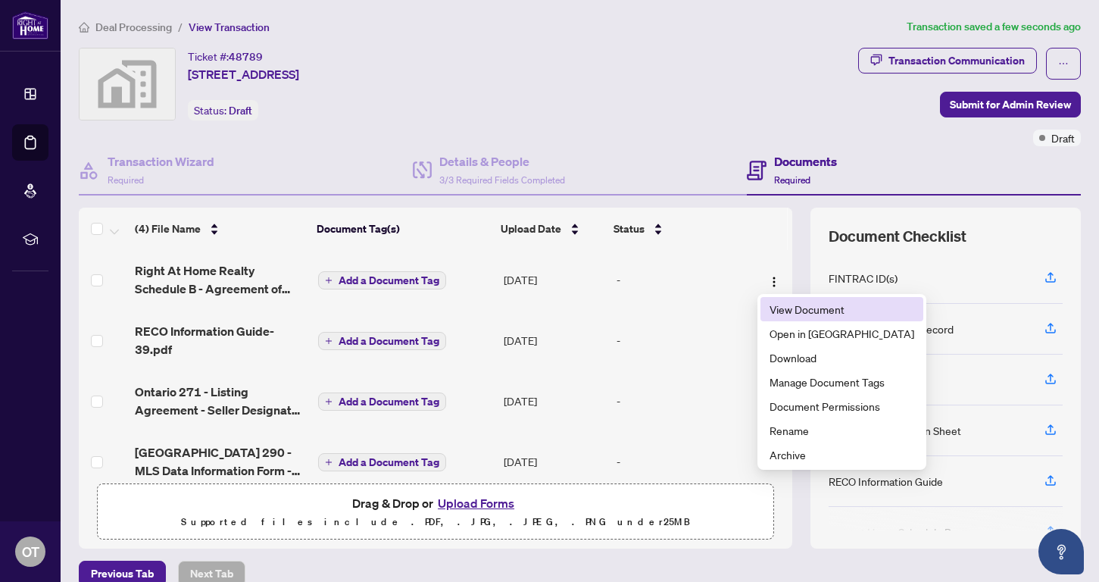
click at [782, 312] on span "View Document" at bounding box center [842, 309] width 145 height 17
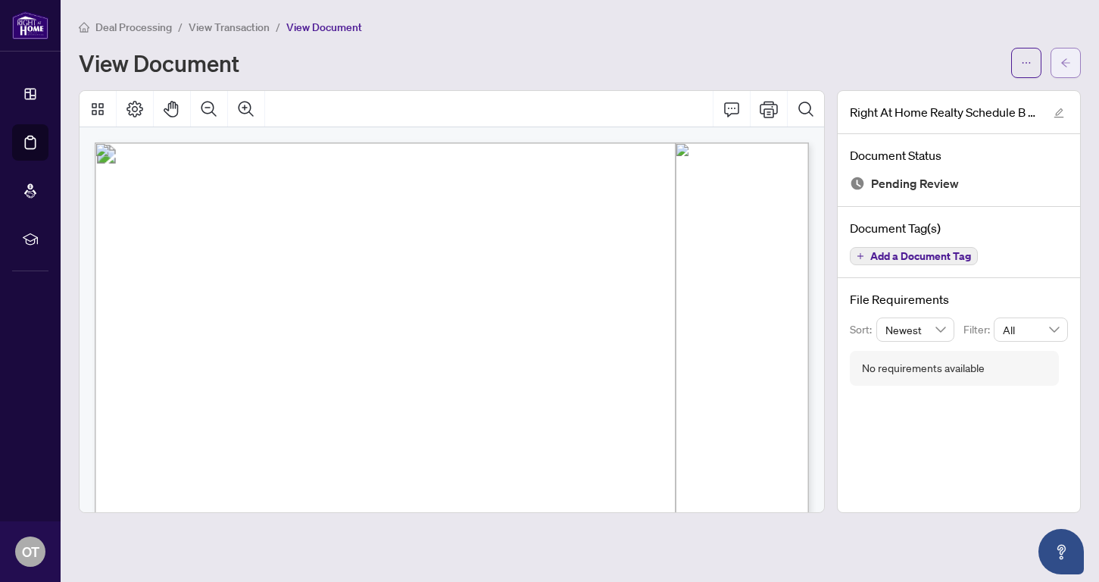
click at [916, 70] on button "button" at bounding box center [1066, 63] width 30 height 30
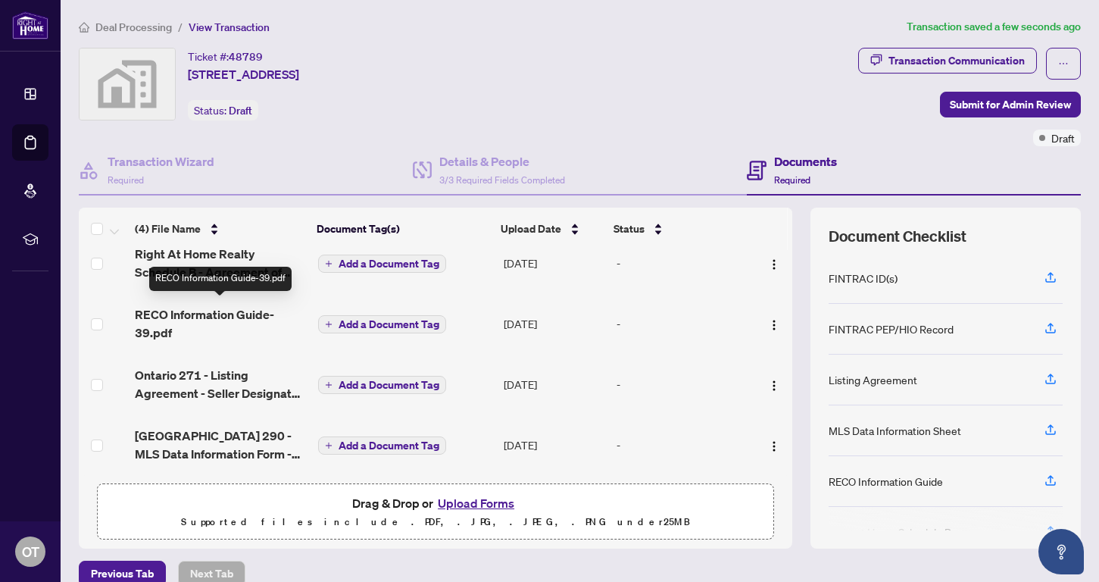
scroll to position [22, 0]
click at [476, 505] on button "Upload Forms" at bounding box center [476, 503] width 86 height 20
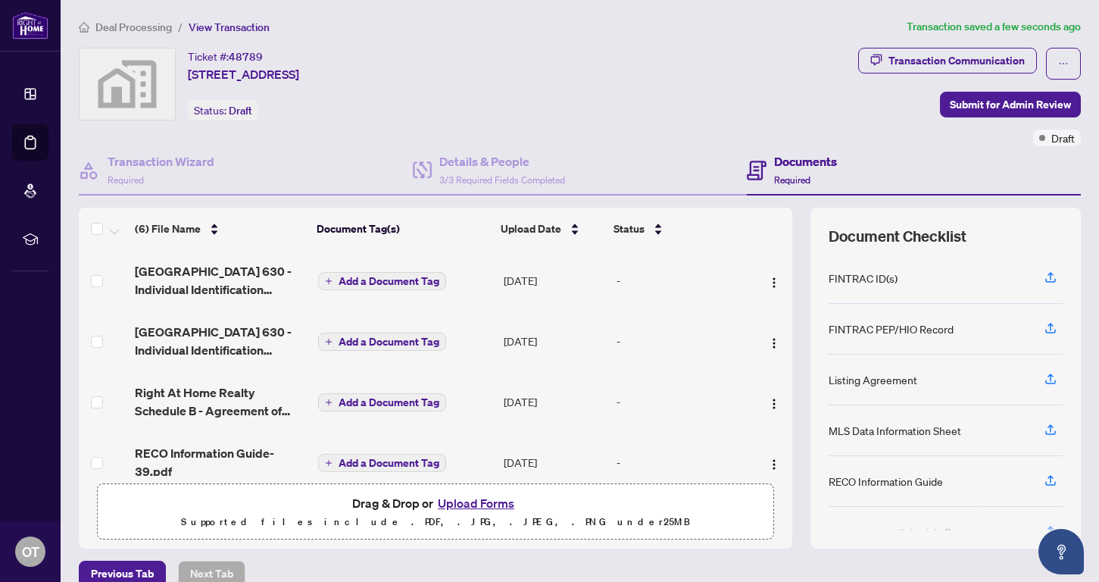
scroll to position [0, 0]
click at [770, 279] on img "button" at bounding box center [774, 283] width 12 height 12
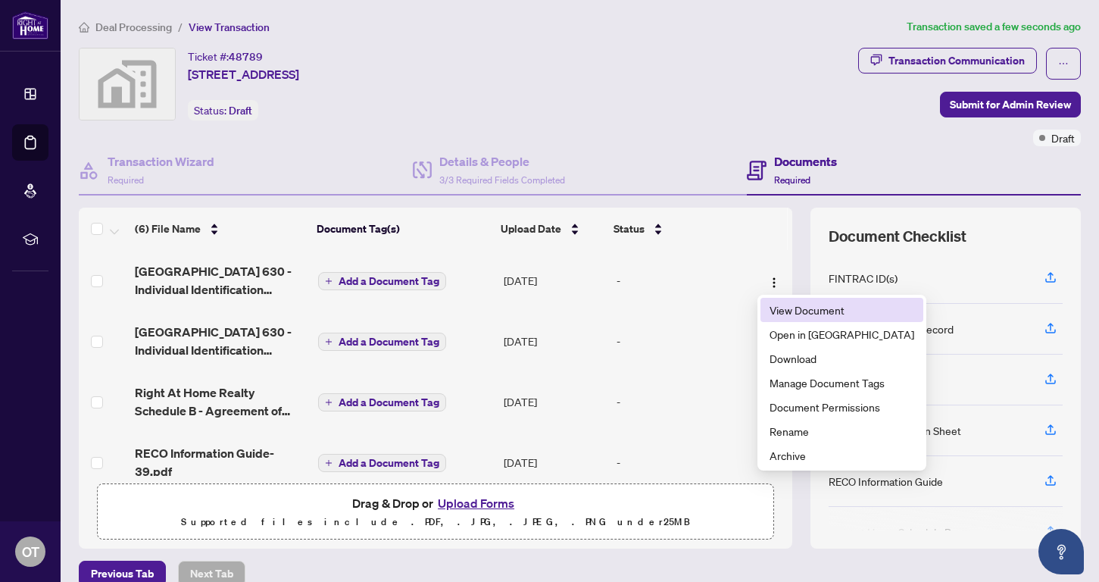
click at [792, 314] on span "View Document" at bounding box center [842, 310] width 145 height 17
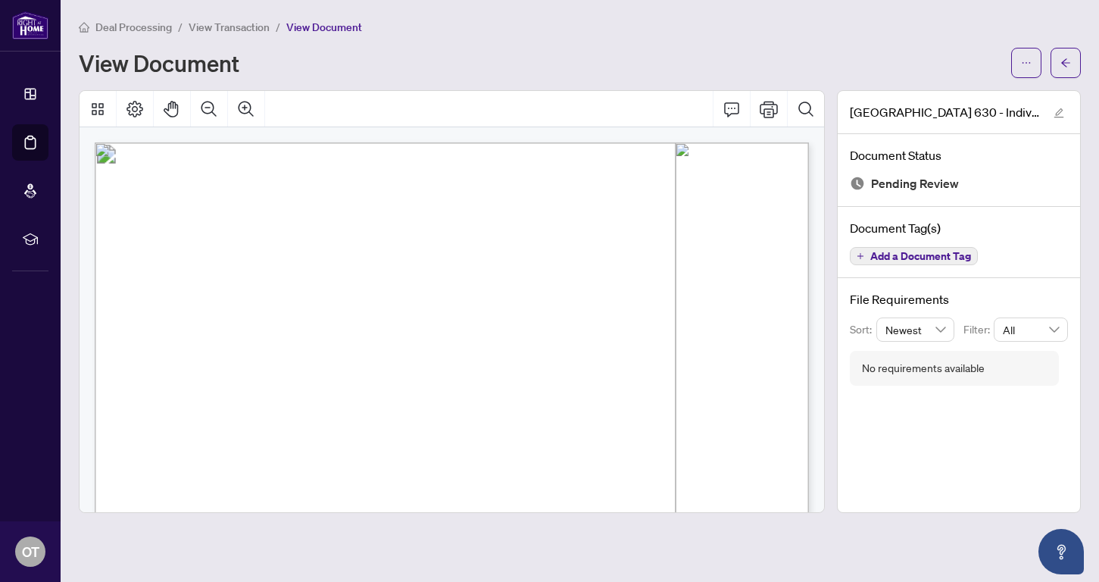
scroll to position [12, 0]
click at [916, 65] on icon "arrow-left" at bounding box center [1066, 63] width 11 height 11
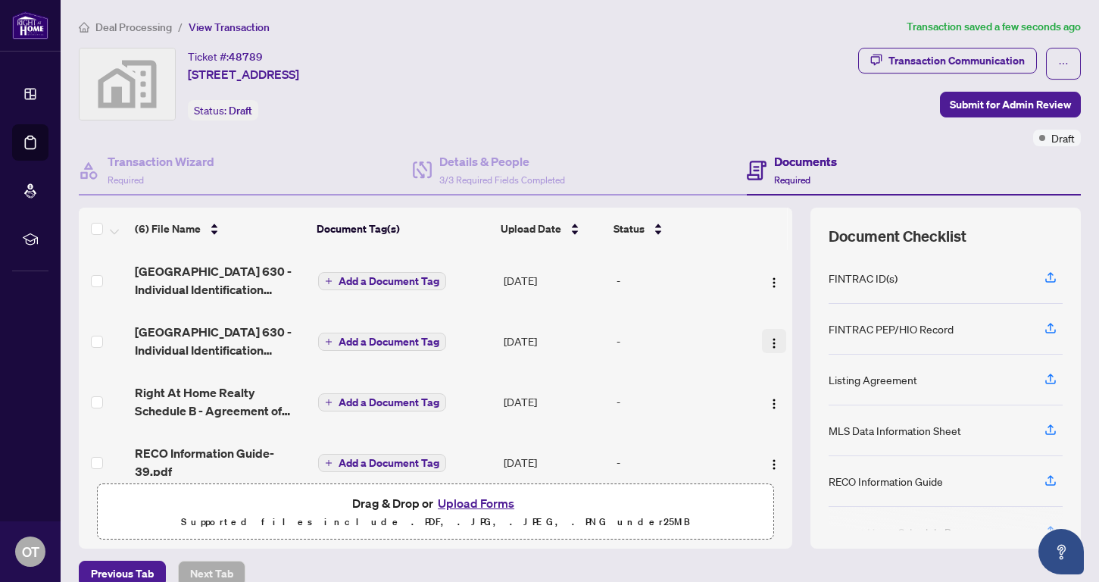
click at [768, 342] on img "button" at bounding box center [774, 343] width 12 height 12
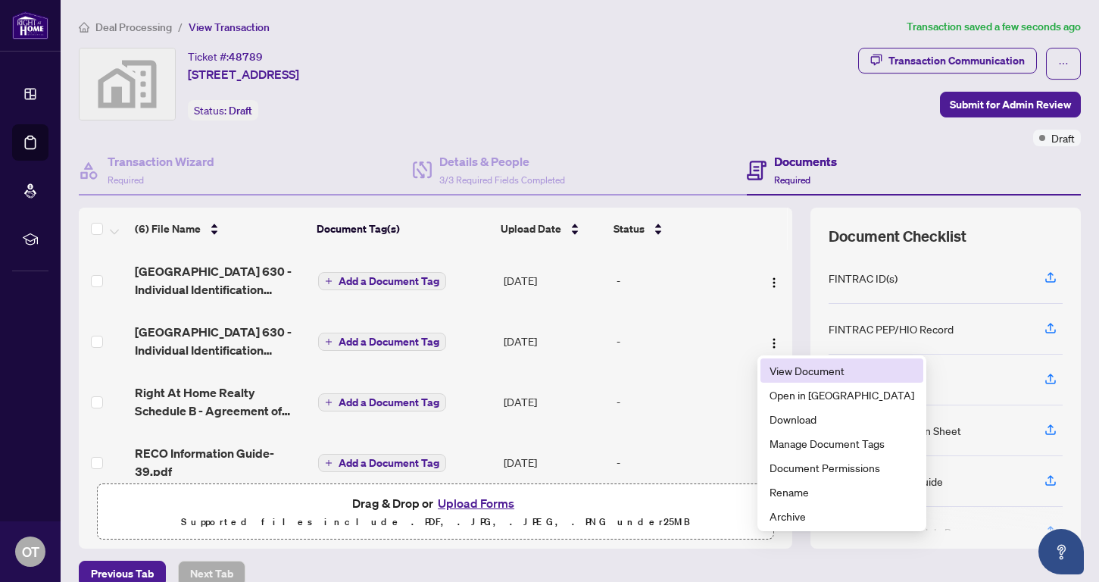
click at [784, 372] on span "View Document" at bounding box center [842, 370] width 145 height 17
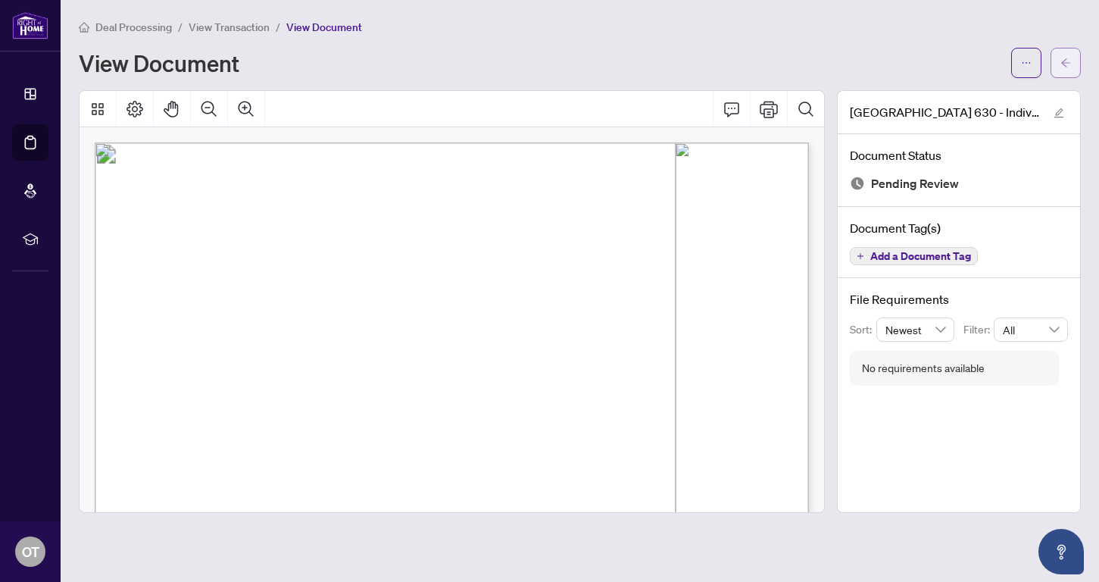
click at [916, 65] on icon "arrow-left" at bounding box center [1065, 62] width 9 height 8
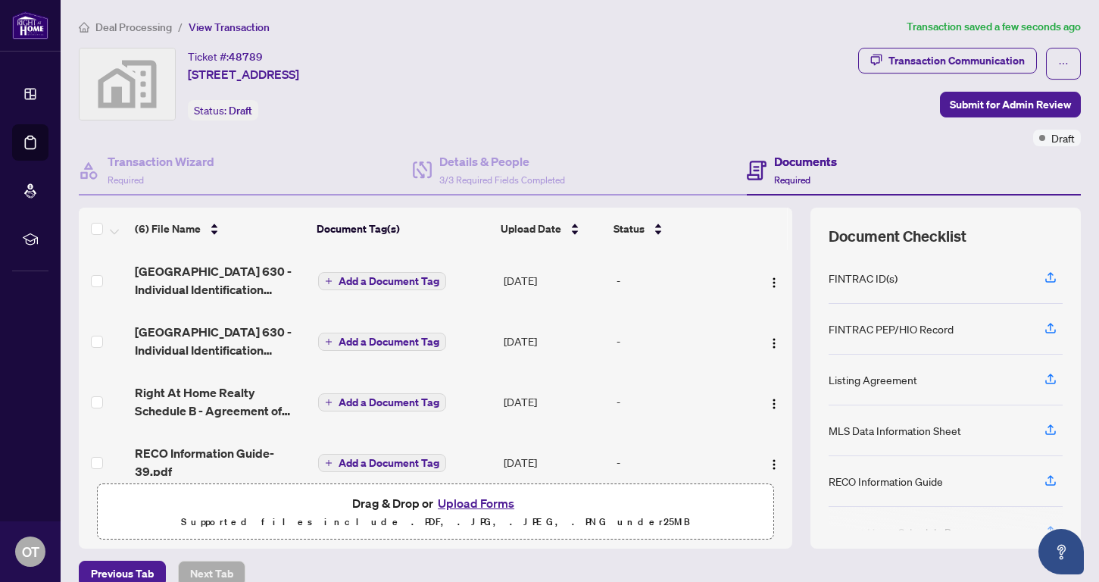
click at [404, 277] on span "Add a Document Tag" at bounding box center [389, 281] width 101 height 11
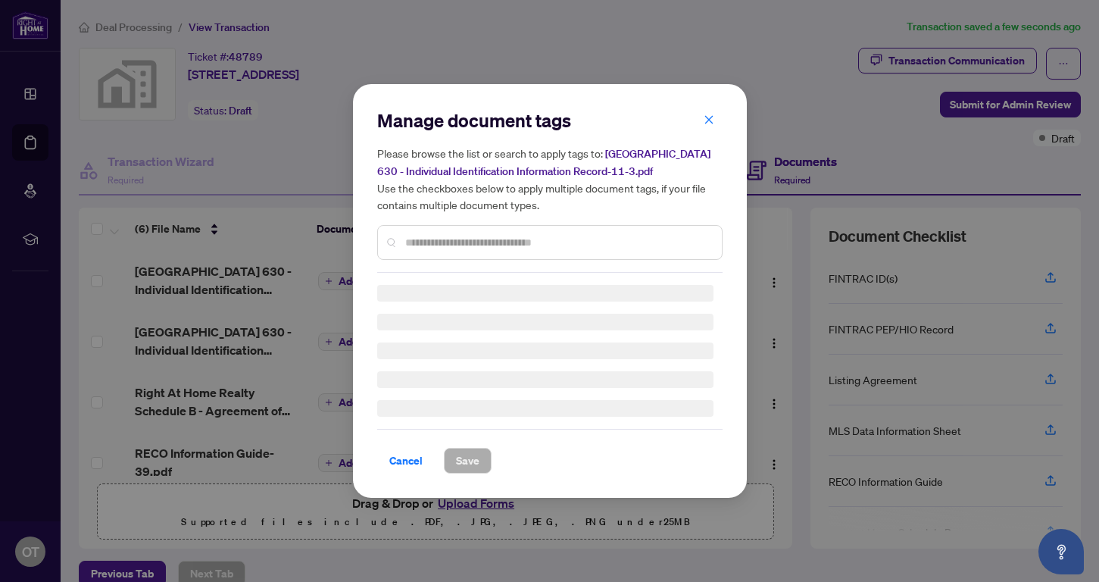
click at [422, 242] on input "text" at bounding box center [557, 242] width 305 height 17
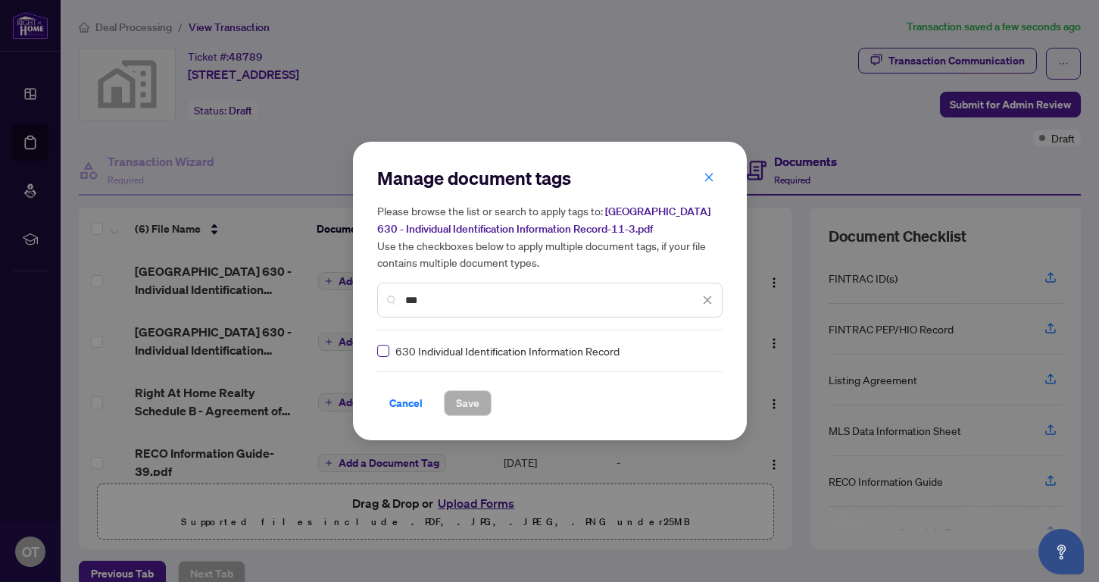
type input "***"
click at [387, 351] on span at bounding box center [383, 351] width 12 height 12
click at [460, 393] on span "Save" at bounding box center [467, 403] width 23 height 24
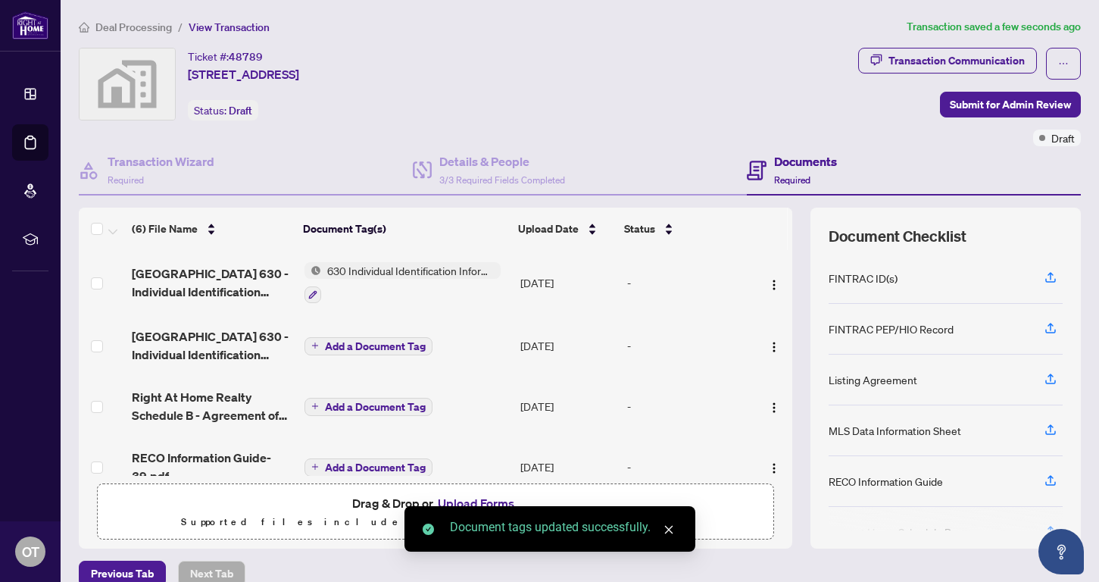
click at [359, 348] on span "Add a Document Tag" at bounding box center [375, 346] width 101 height 11
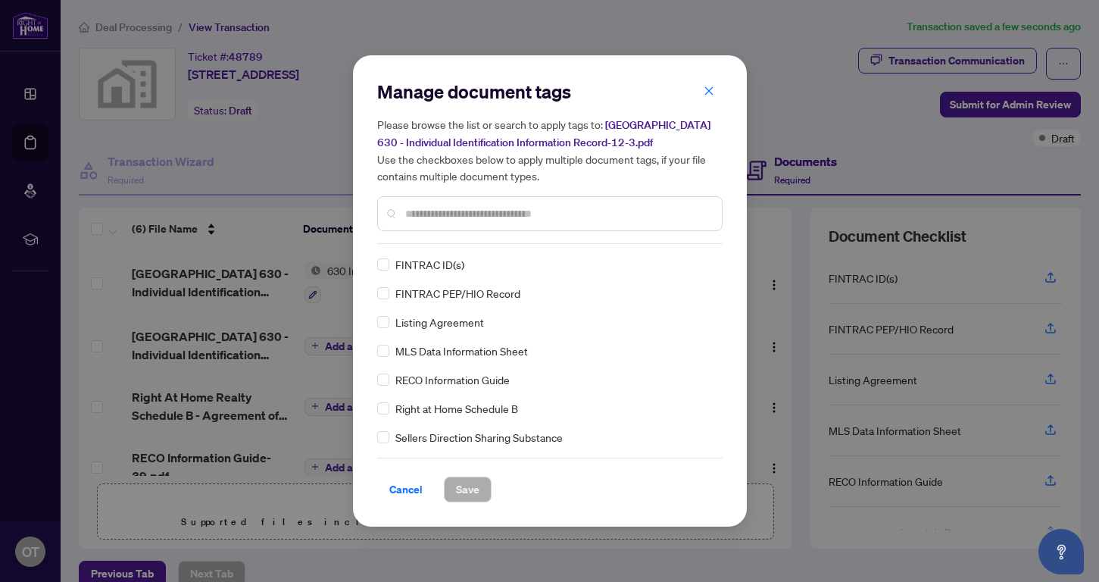
click at [414, 244] on div "Manage document tags Please browse the list or search to apply tags to: Ontario…" at bounding box center [549, 291] width 345 height 423
click at [414, 214] on input "text" at bounding box center [557, 213] width 305 height 17
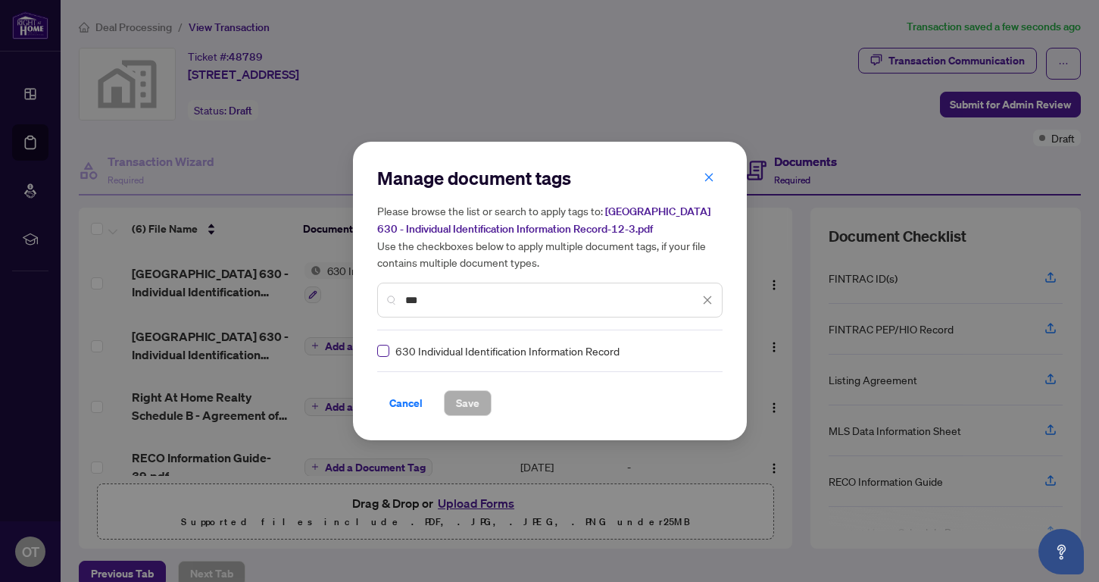
type input "***"
click at [473, 402] on span "Save" at bounding box center [467, 403] width 23 height 24
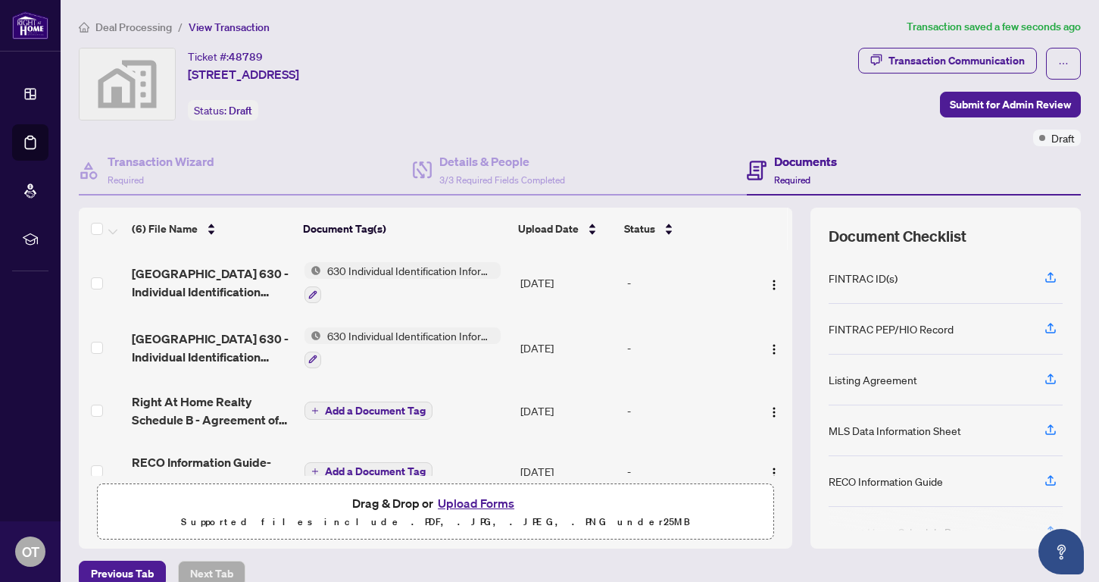
click at [396, 408] on span "Add a Document Tag" at bounding box center [375, 410] width 101 height 11
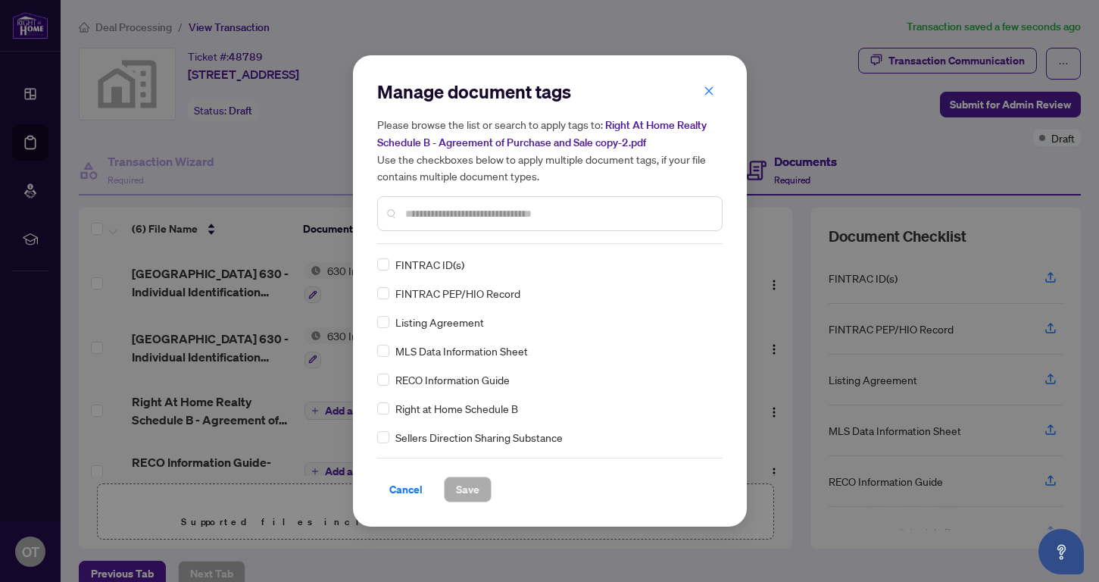
click at [436, 208] on input "text" at bounding box center [557, 213] width 305 height 17
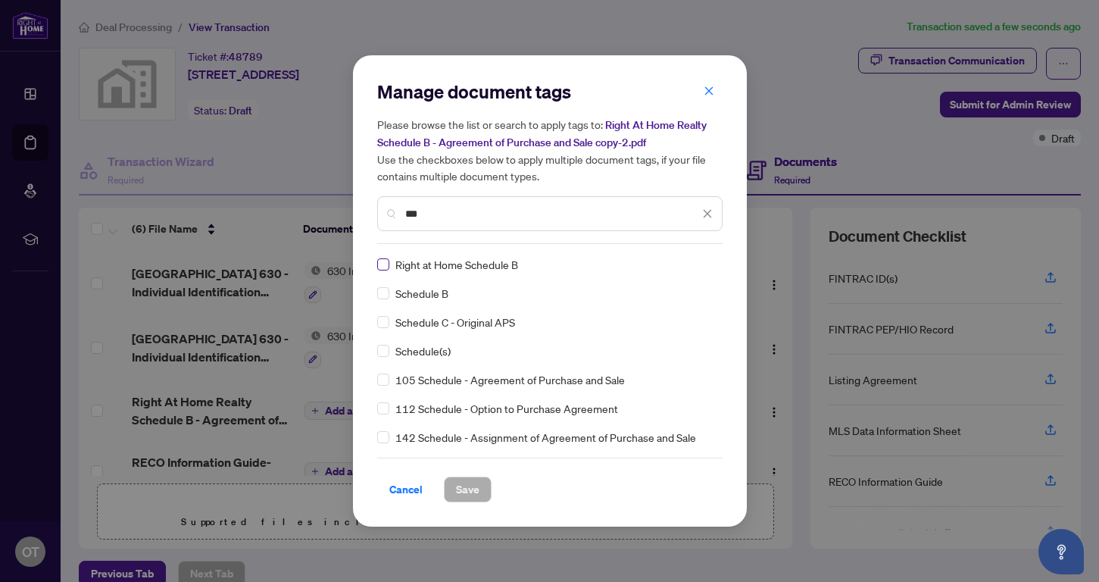
type input "***"
click at [458, 499] on span "Save" at bounding box center [467, 489] width 23 height 24
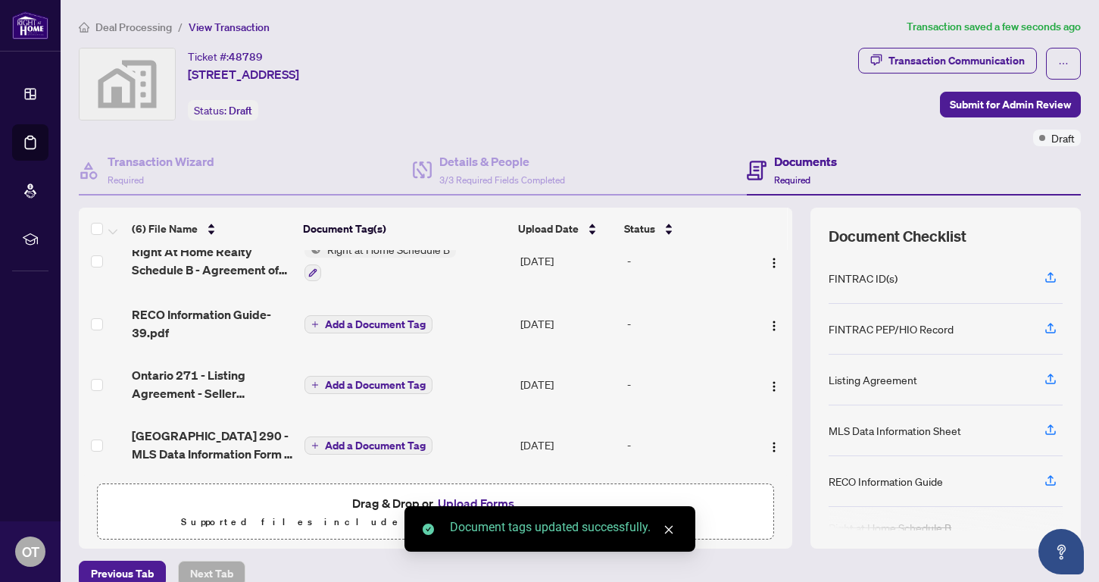
scroll to position [157, 0]
click at [391, 319] on span "Add a Document Tag" at bounding box center [375, 324] width 101 height 11
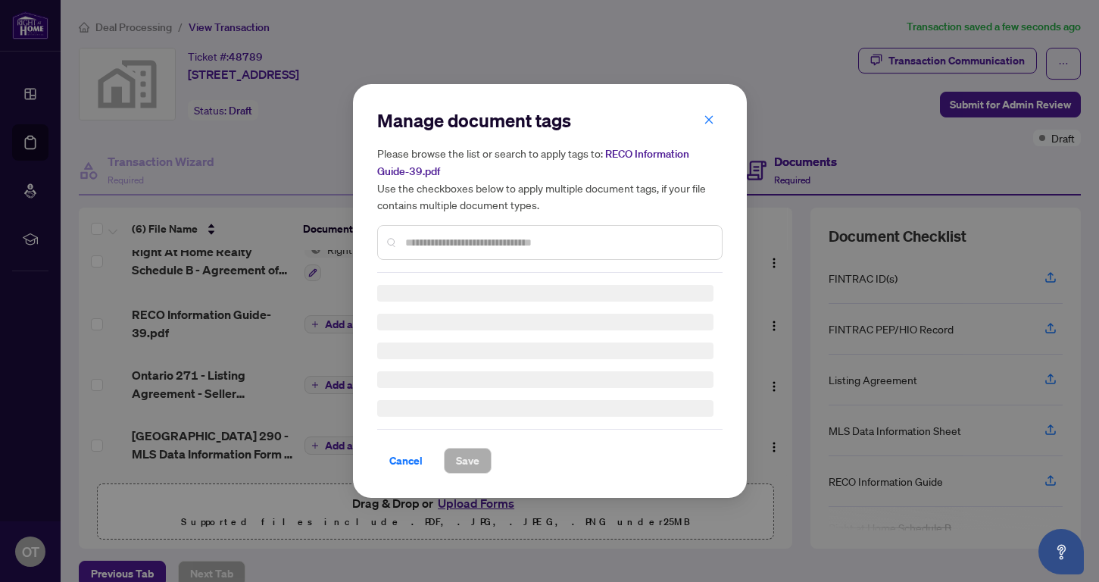
click at [418, 241] on div "Manage document tags Please browse the list or search to apply tags to: RECO In…" at bounding box center [549, 190] width 345 height 164
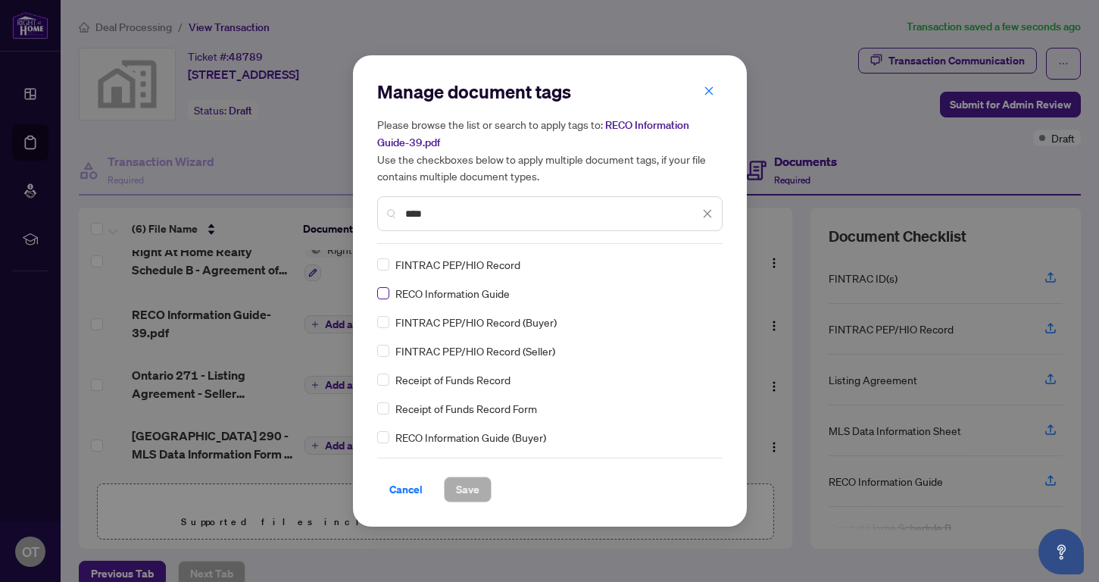
type input "****"
click at [461, 481] on span "Save" at bounding box center [467, 489] width 23 height 24
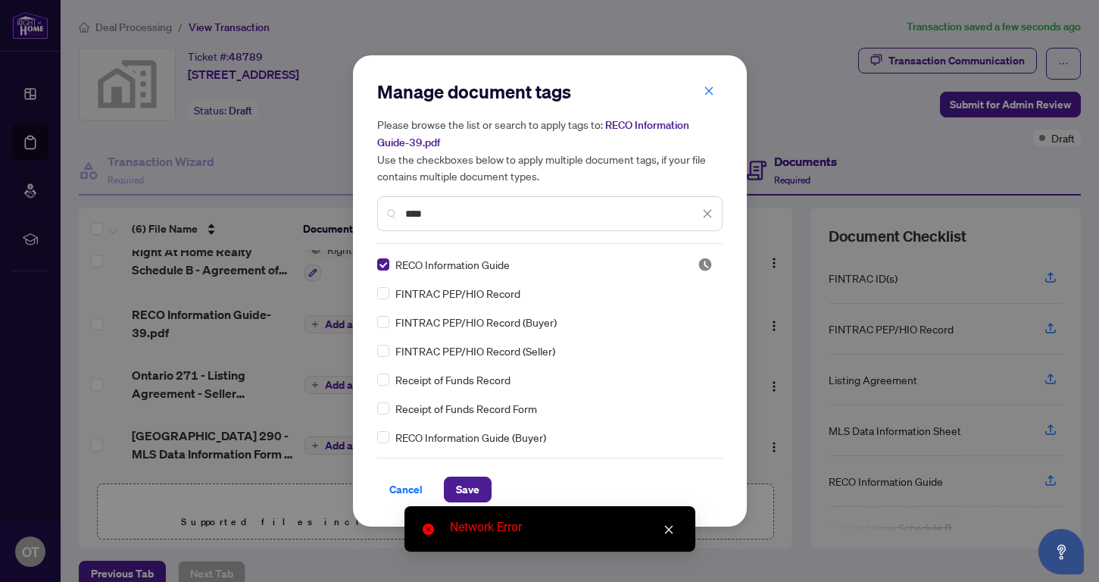
click at [668, 530] on icon "close" at bounding box center [668, 530] width 8 height 8
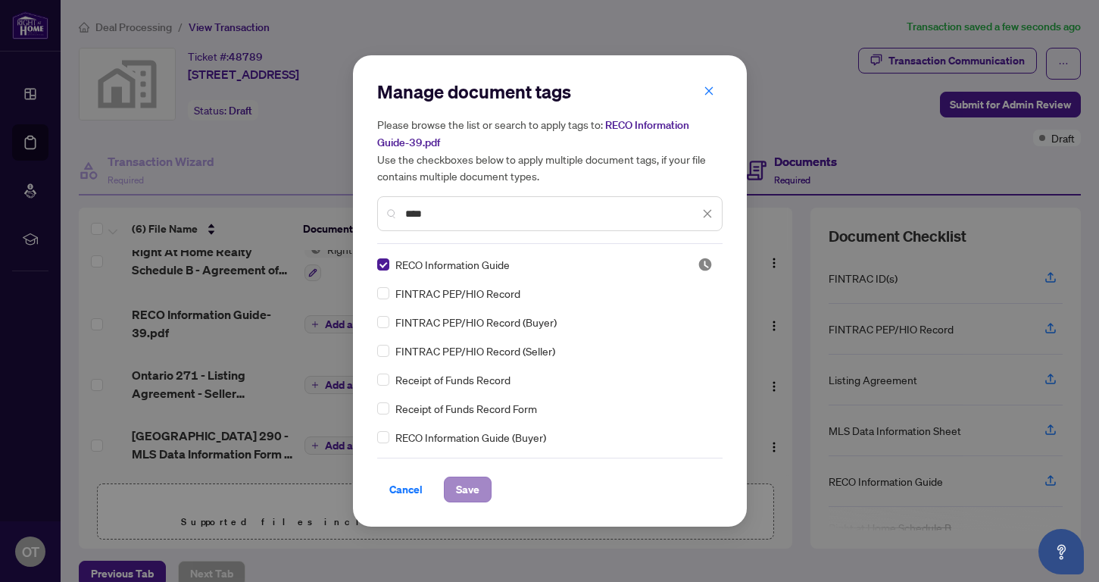
click at [470, 489] on span "Save" at bounding box center [467, 489] width 23 height 24
click at [463, 496] on span "Save" at bounding box center [467, 489] width 23 height 24
click at [467, 486] on span "Save" at bounding box center [467, 489] width 23 height 24
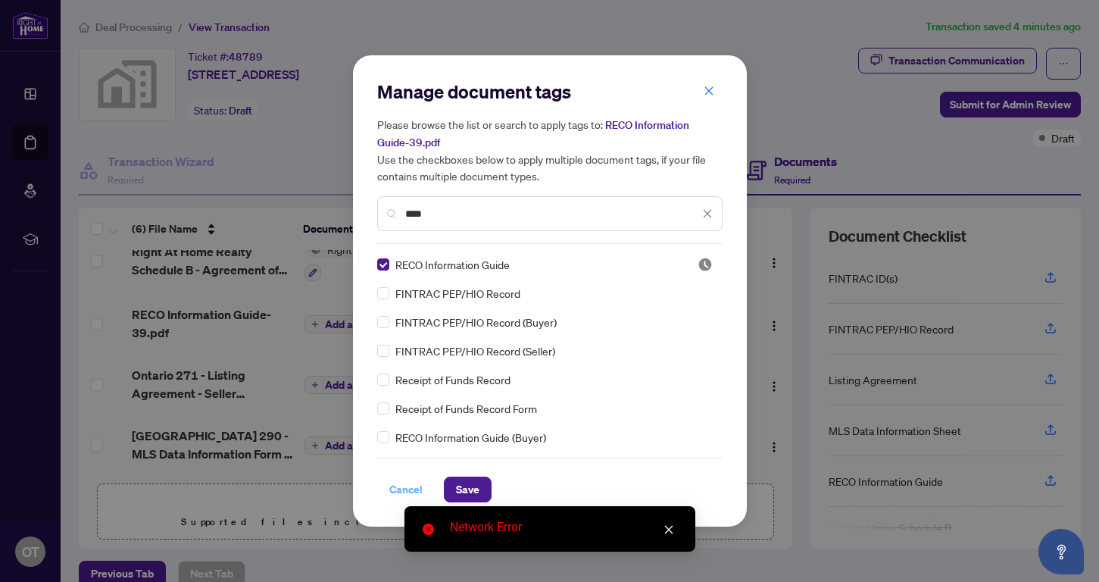
click at [409, 494] on span "Cancel" at bounding box center [405, 489] width 33 height 24
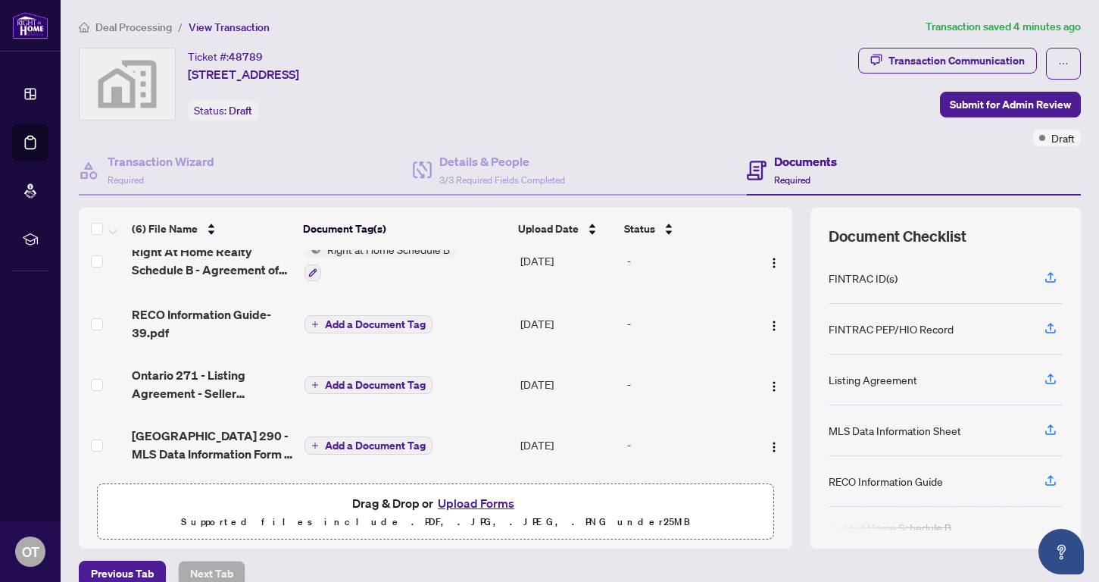
click at [362, 384] on span "Add a Document Tag" at bounding box center [375, 385] width 101 height 11
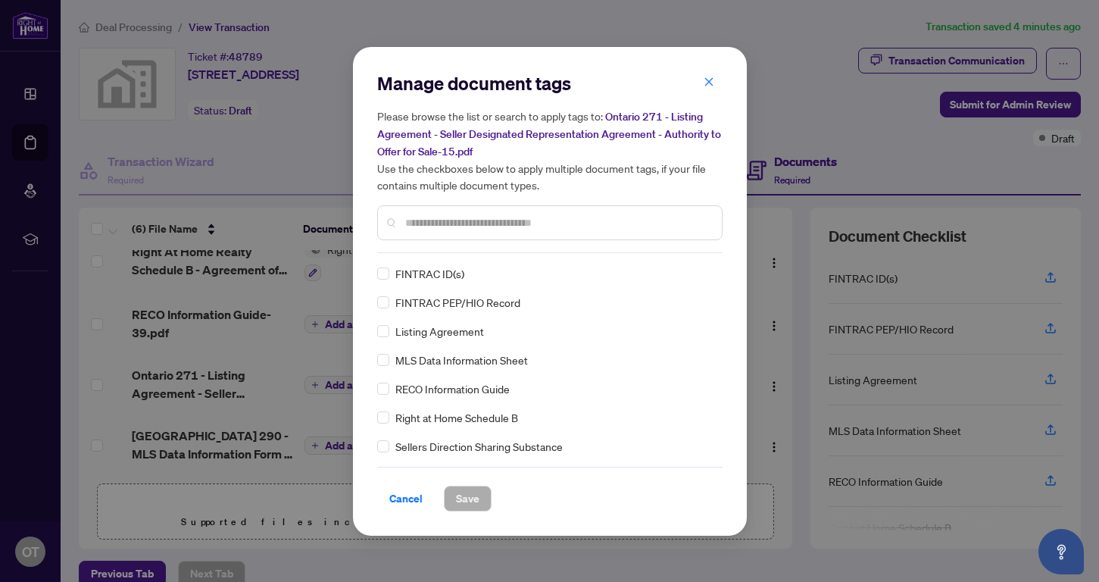
click at [424, 223] on input "text" at bounding box center [557, 222] width 305 height 17
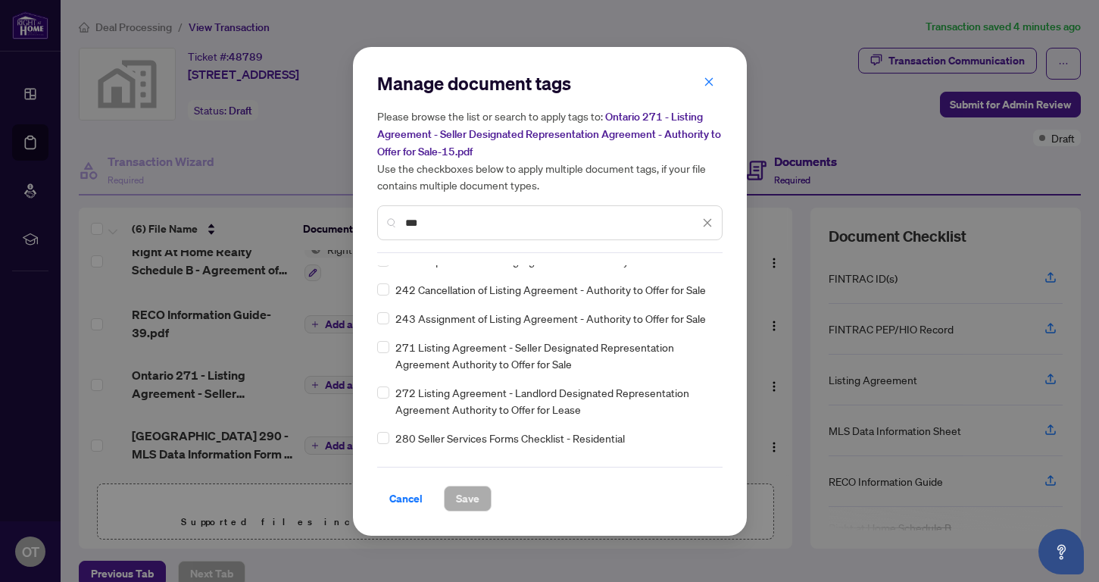
scroll to position [429, 0]
type input "***"
click at [386, 354] on span at bounding box center [383, 348] width 12 height 12
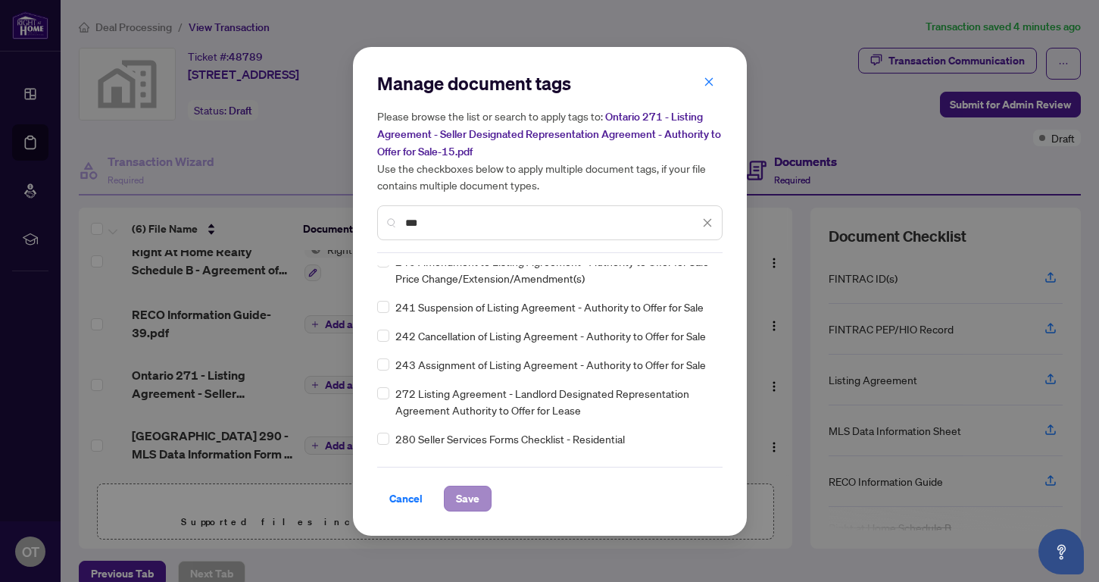
click at [461, 497] on span "Save" at bounding box center [467, 498] width 23 height 24
click at [398, 503] on span "Cancel" at bounding box center [405, 498] width 33 height 24
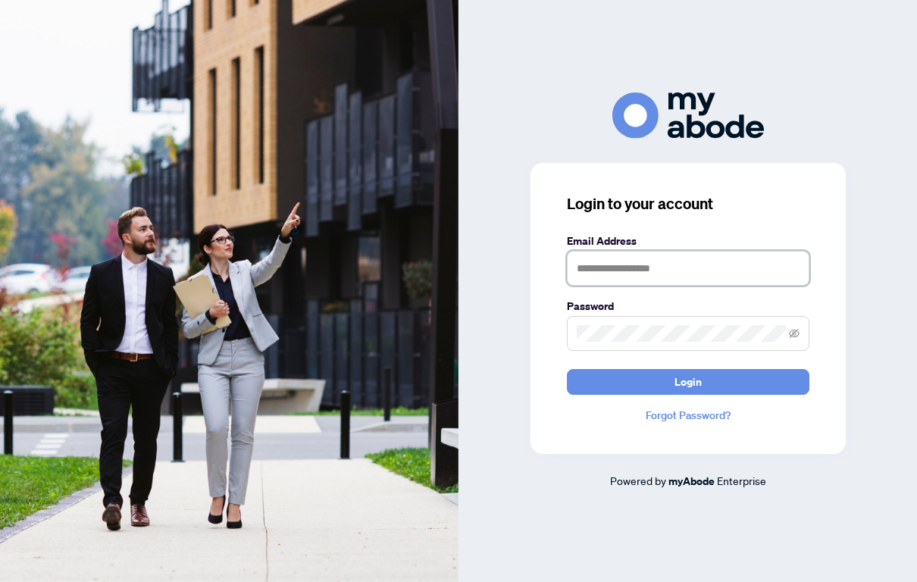
type input "**********"
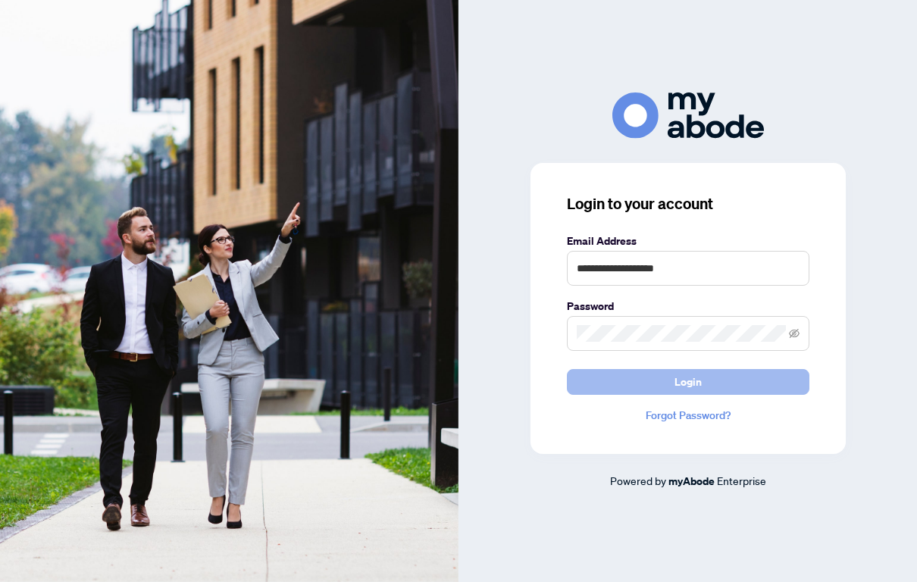
click at [642, 379] on button "Login" at bounding box center [688, 382] width 242 height 26
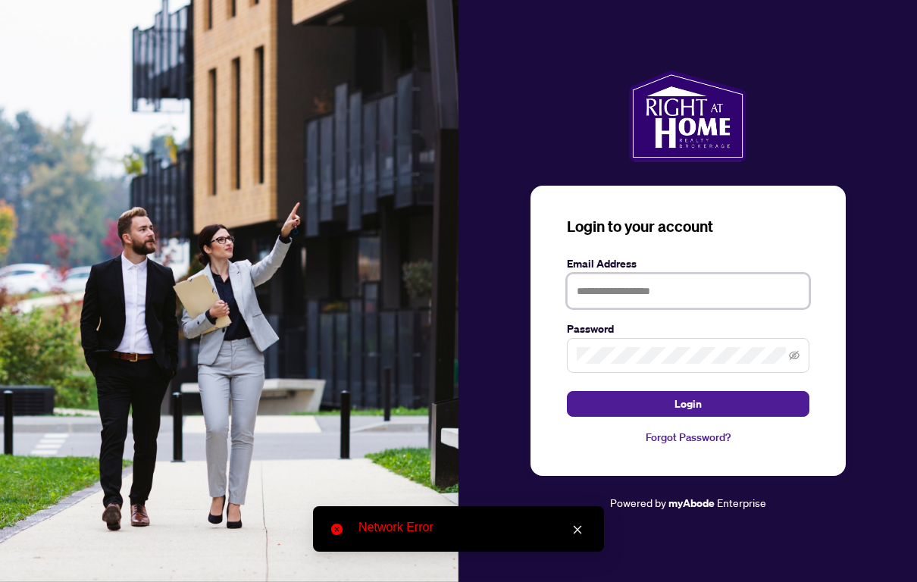
type input "**********"
